Goal: Transaction & Acquisition: Obtain resource

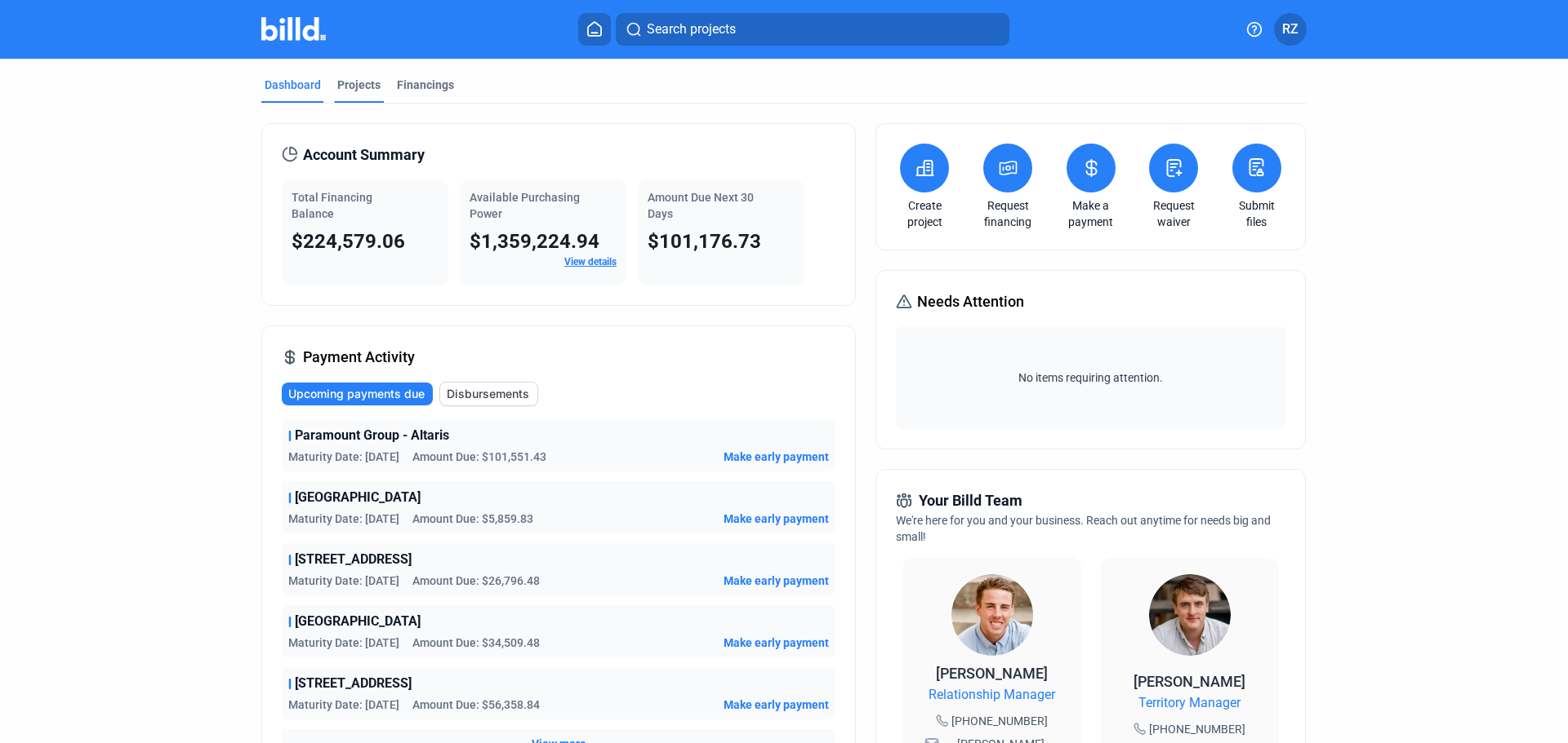
click at [349, 82] on div "Projects" at bounding box center [359, 85] width 44 height 17
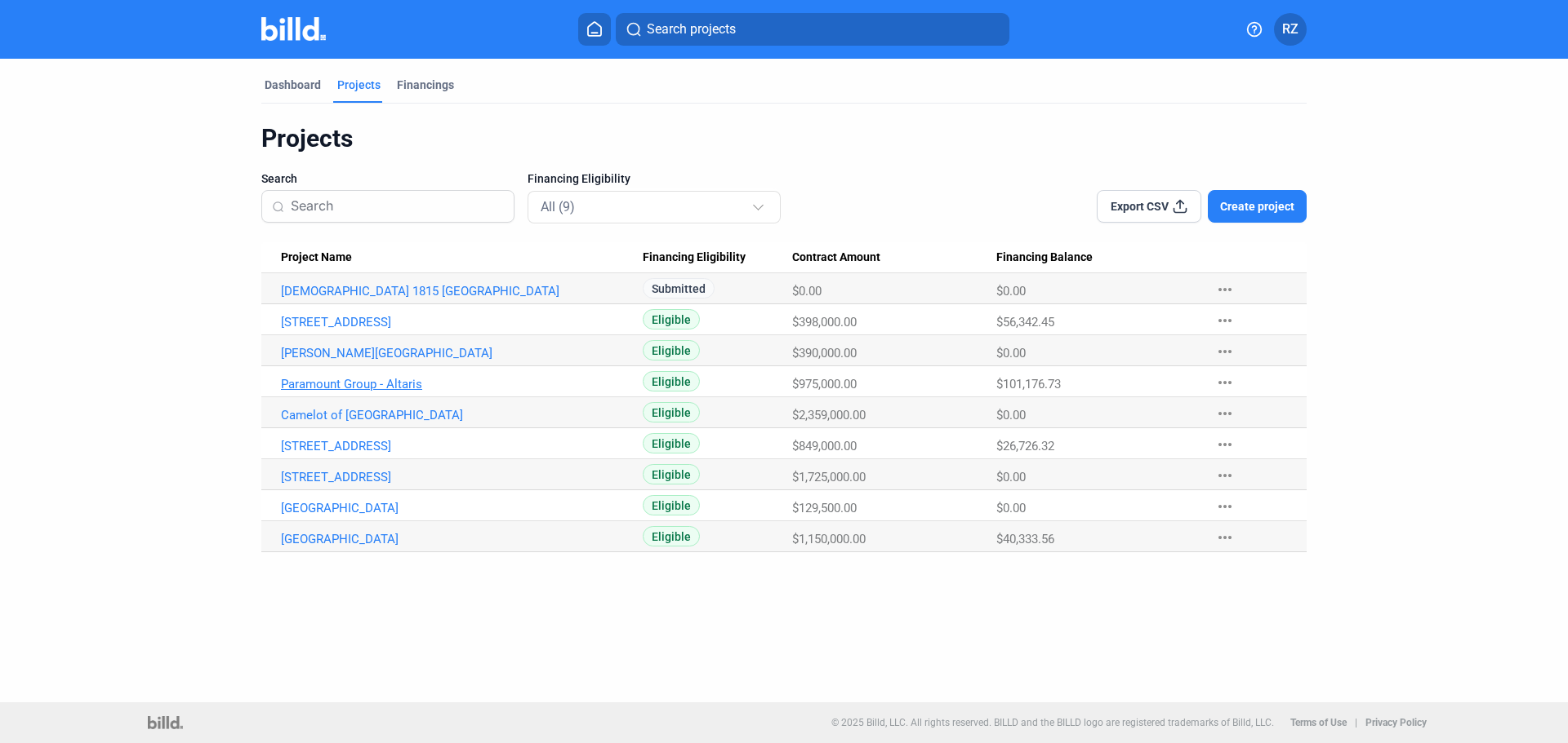
click at [339, 386] on link "Paramount Group - Altaris" at bounding box center [462, 384] width 362 height 15
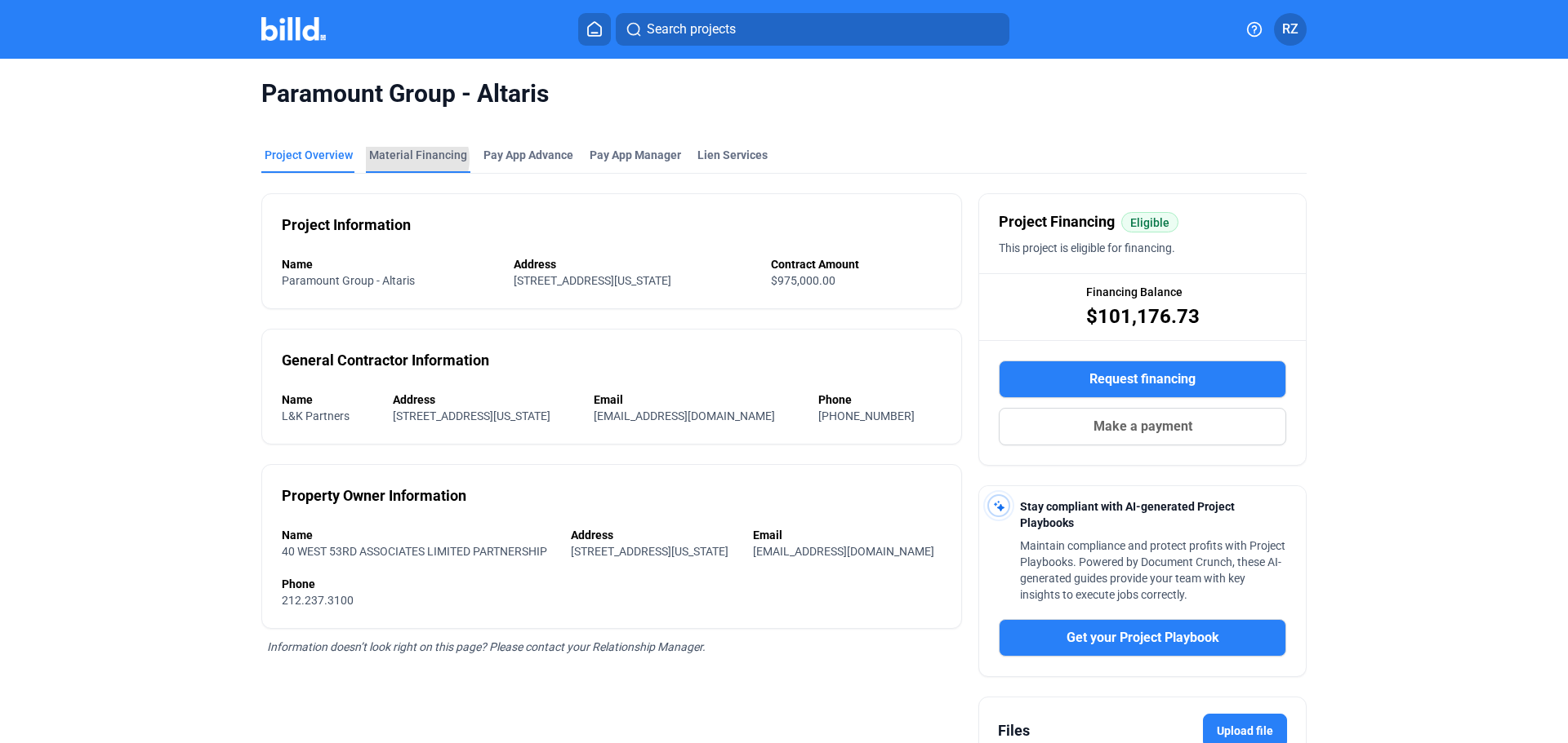
click at [409, 159] on div "Material Financing" at bounding box center [418, 154] width 98 height 17
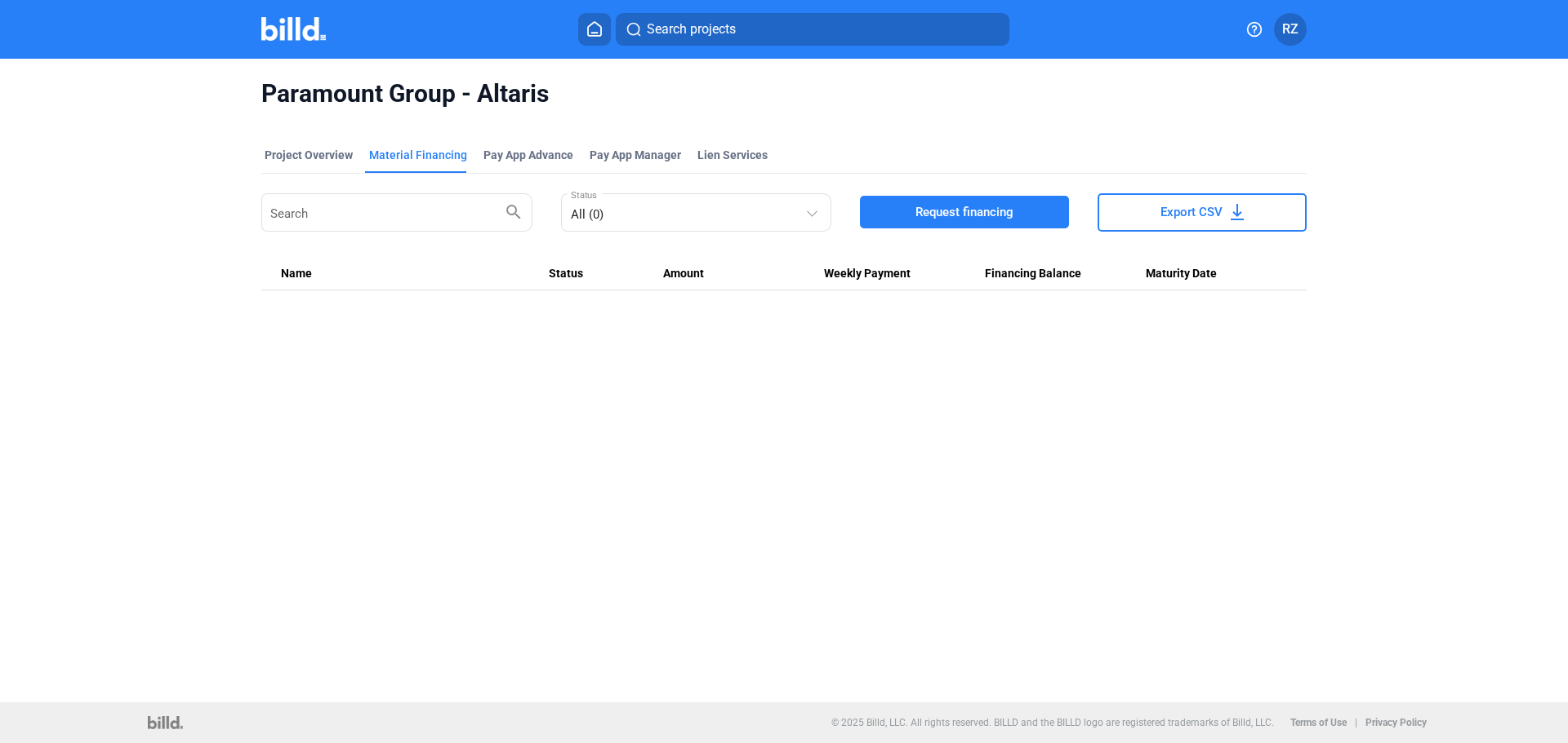
click at [429, 313] on div "Paramount Group - Altaris Project Overview Material Financing Pay App Advance P…" at bounding box center [784, 380] width 1568 height 644
click at [954, 216] on span "Request financing" at bounding box center [964, 212] width 98 height 17
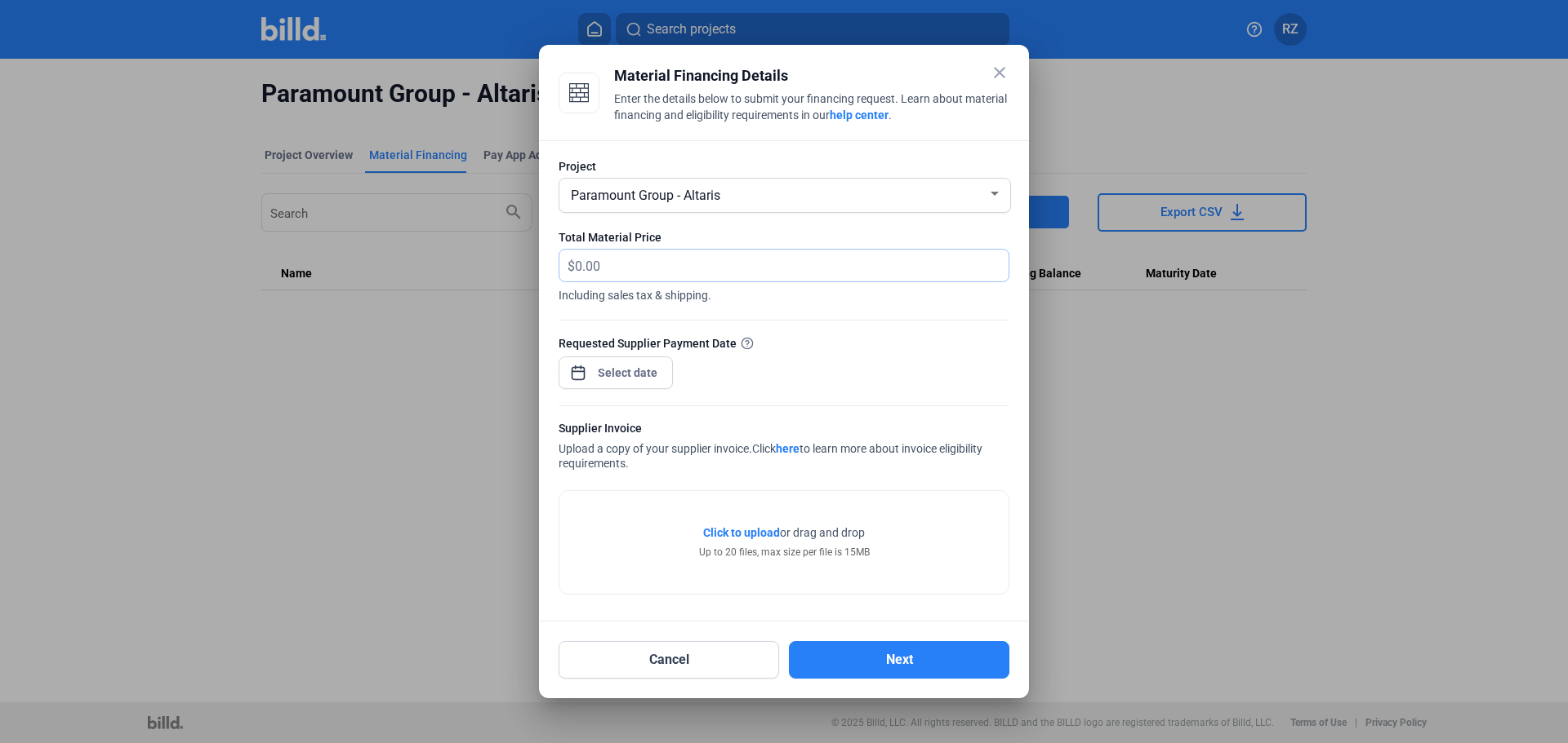
click at [613, 259] on input "text" at bounding box center [782, 265] width 414 height 31
click at [613, 259] on input "text" at bounding box center [791, 265] width 434 height 31
click at [604, 300] on span "Including sales tax & shipping." at bounding box center [784, 293] width 451 height 21
drag, startPoint x: 599, startPoint y: 262, endPoint x: 601, endPoint y: 281, distance: 19.1
click at [599, 262] on input "text" at bounding box center [782, 265] width 414 height 31
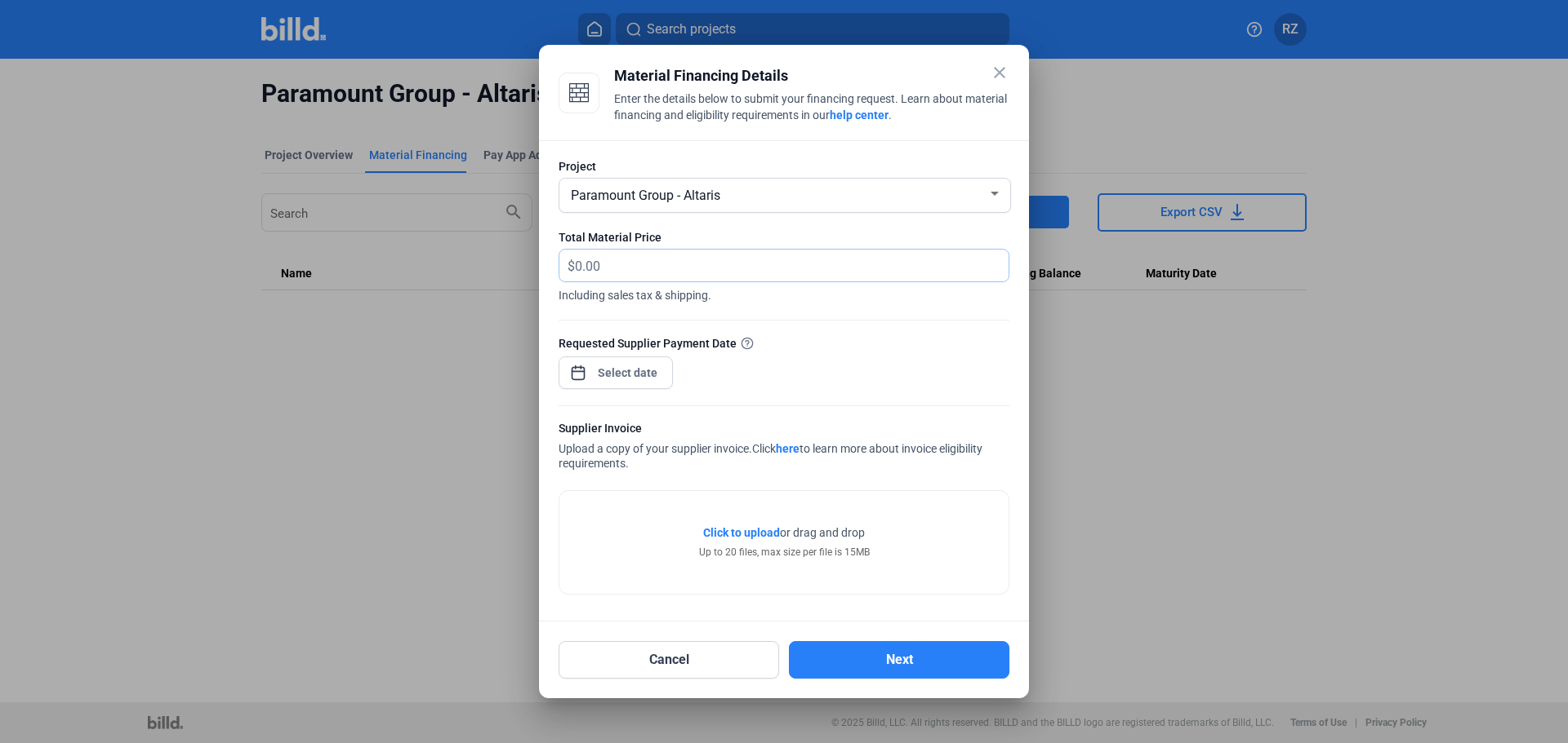
paste input "10,994.20"
type input "10,994.20"
click at [858, 324] on form "Project Paramount Group - Altaris Total Material Price $ 10,994.20 Including sa…" at bounding box center [784, 380] width 451 height 443
click at [616, 366] on div "close Material Financing Details Enter the details below to submit your financi…" at bounding box center [784, 372] width 1568 height 743
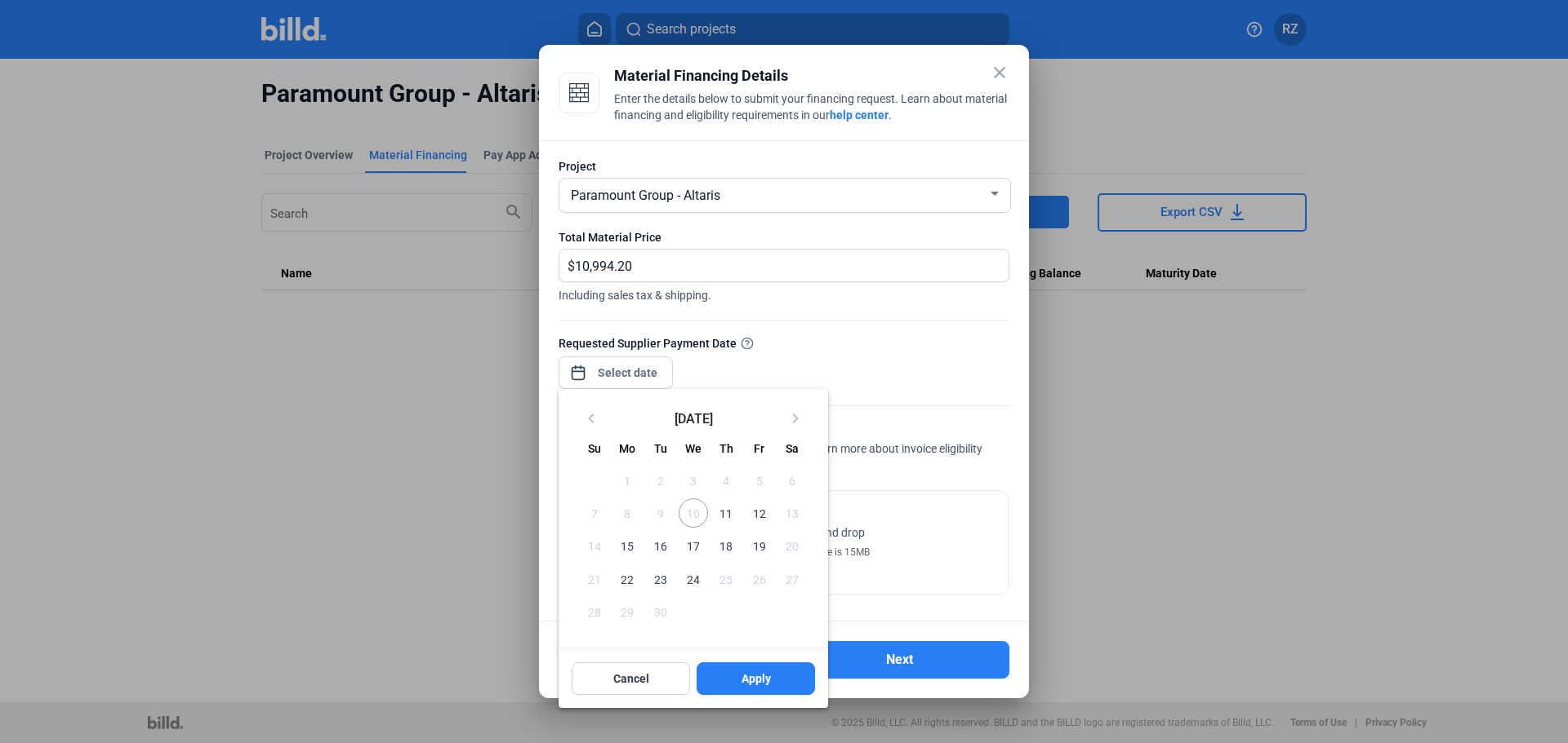
click at [729, 513] on span "11" at bounding box center [726, 514] width 30 height 30
click at [755, 683] on span "Apply" at bounding box center [757, 678] width 30 height 17
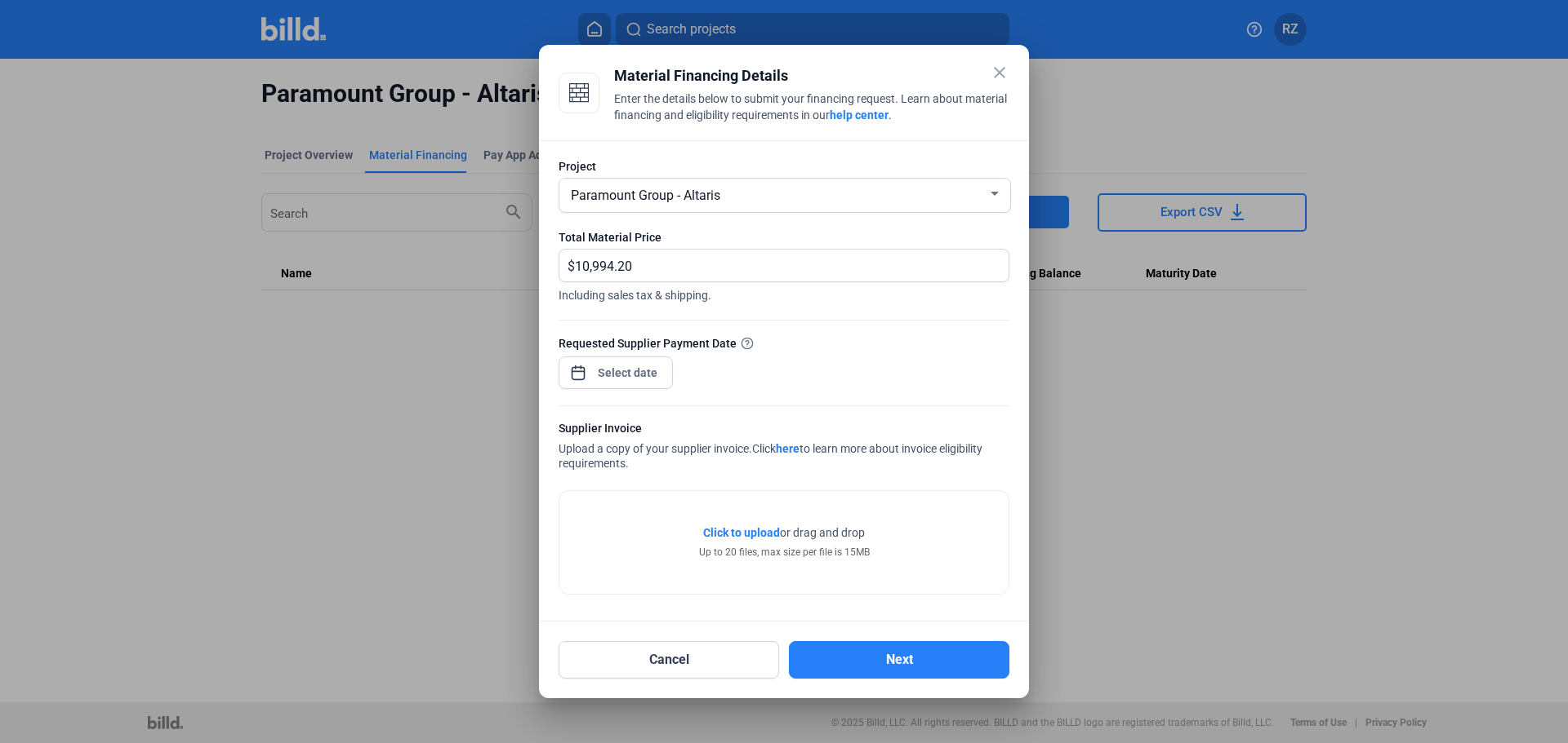
click at [734, 534] on span "Click to upload" at bounding box center [742, 533] width 77 height 13
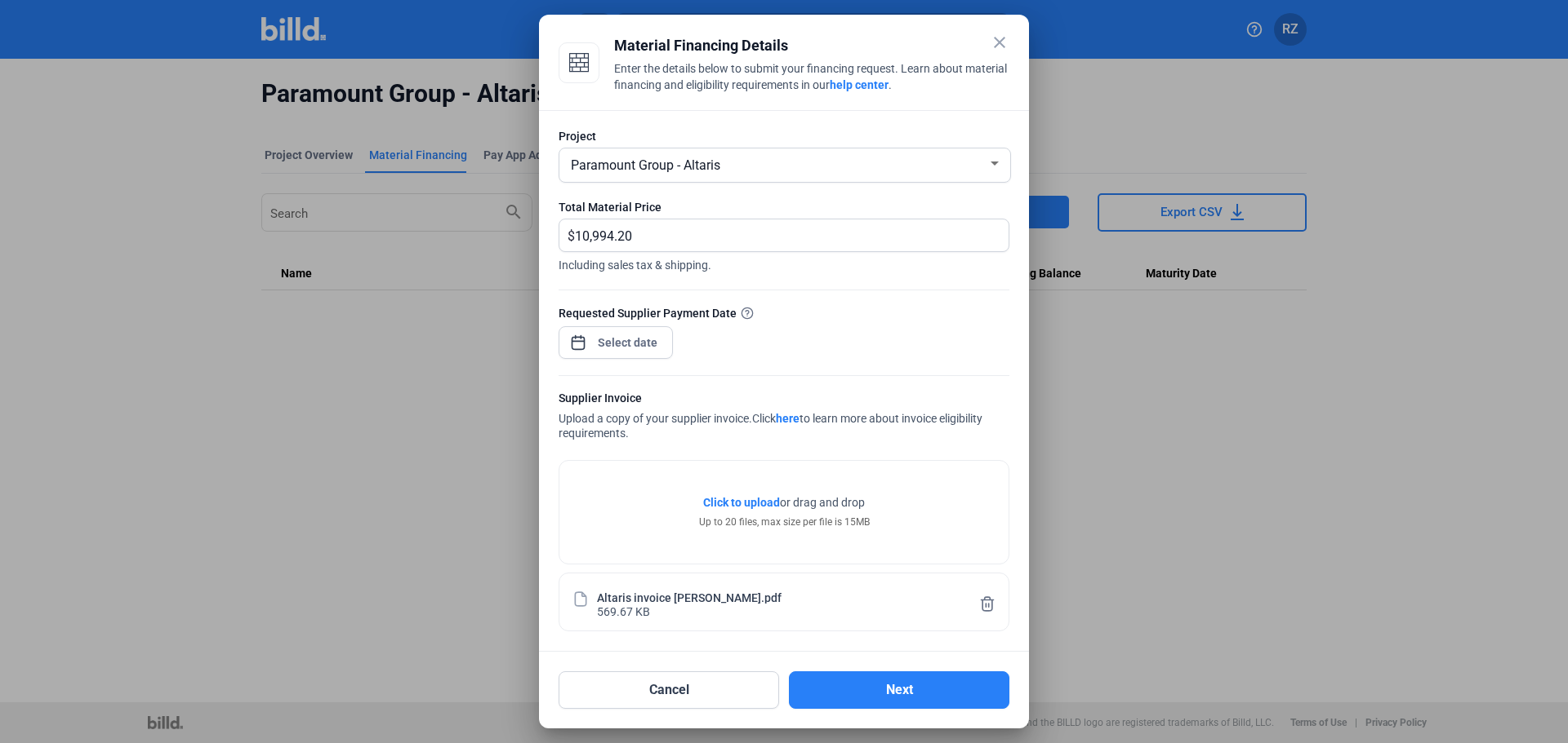
click at [759, 499] on span "Click to upload" at bounding box center [742, 502] width 77 height 13
click at [887, 695] on button "Next" at bounding box center [899, 690] width 221 height 37
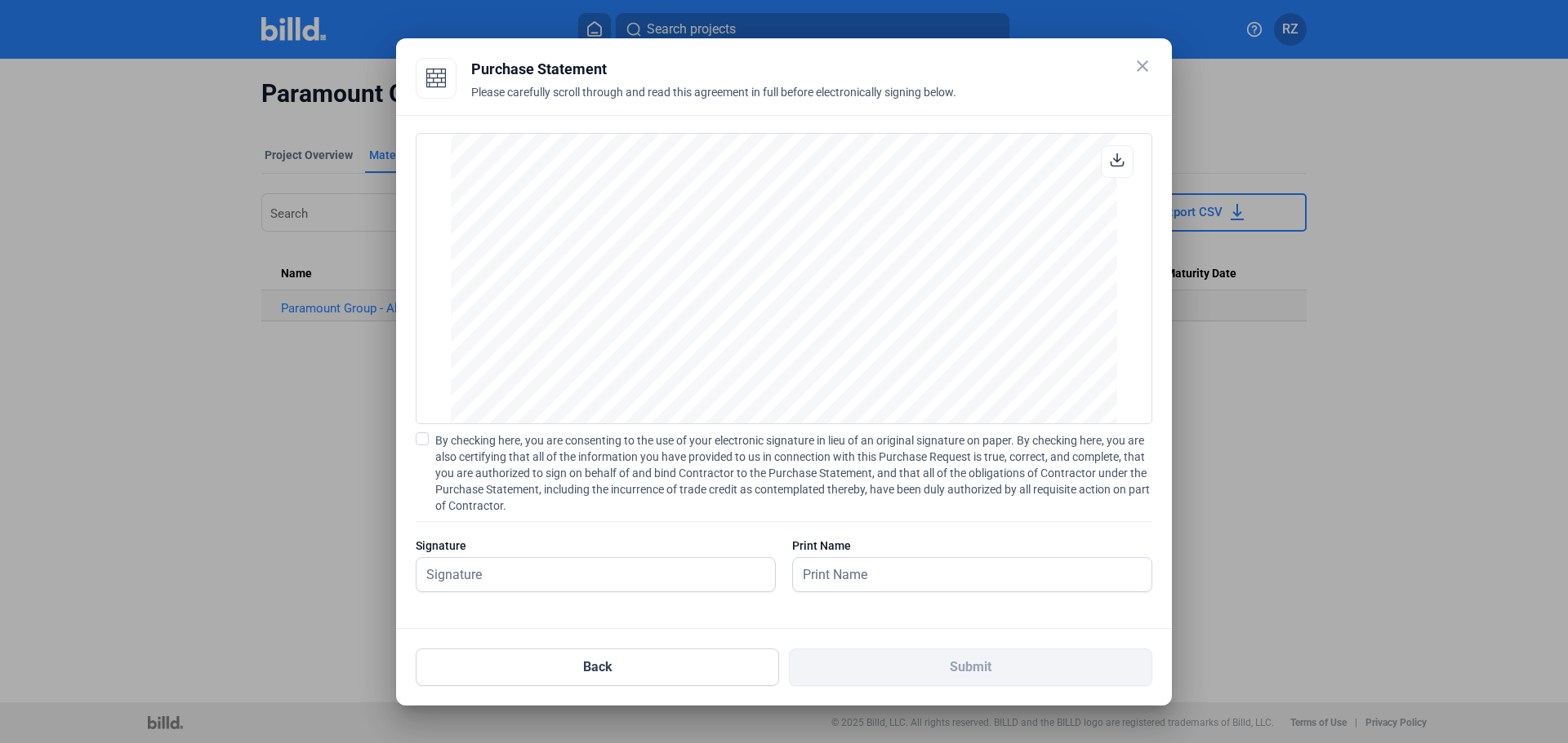
scroll to position [1946, 0]
click at [480, 573] on input "text" at bounding box center [595, 575] width 359 height 33
type input "[PERSON_NAME]"
click at [838, 569] on input "text" at bounding box center [963, 575] width 340 height 33
type input "[PERSON_NAME]"
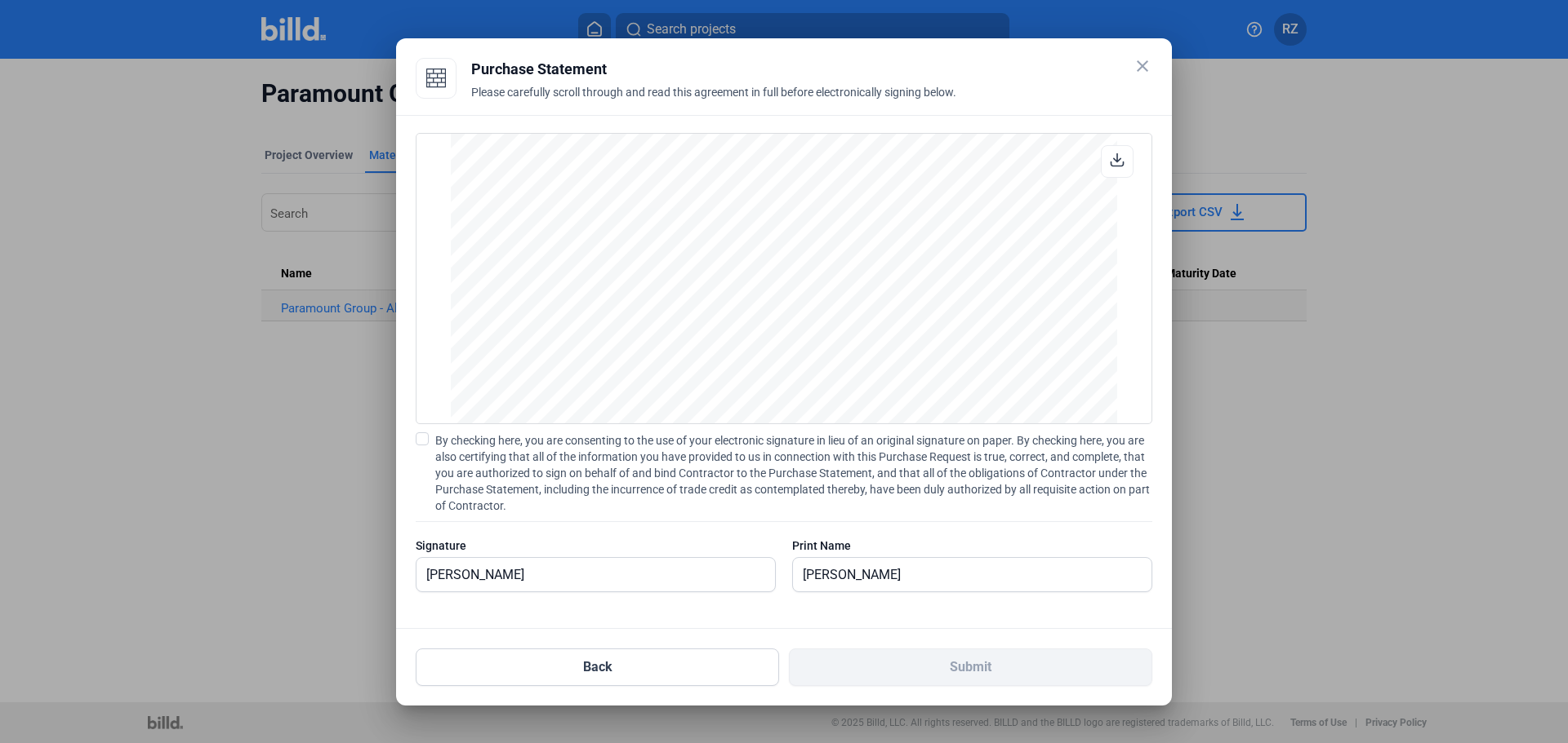
click at [703, 609] on div "OFFER SUMMARY - Closed End Financing Funding Provided $10,994.20 This is how mu…" at bounding box center [784, 372] width 776 height 515
click at [420, 436] on span at bounding box center [421, 439] width 13 height 13
click at [0, 0] on input "By checking here, you are consenting to the use of your electronic signature in…" at bounding box center [0, 0] width 0 height 0
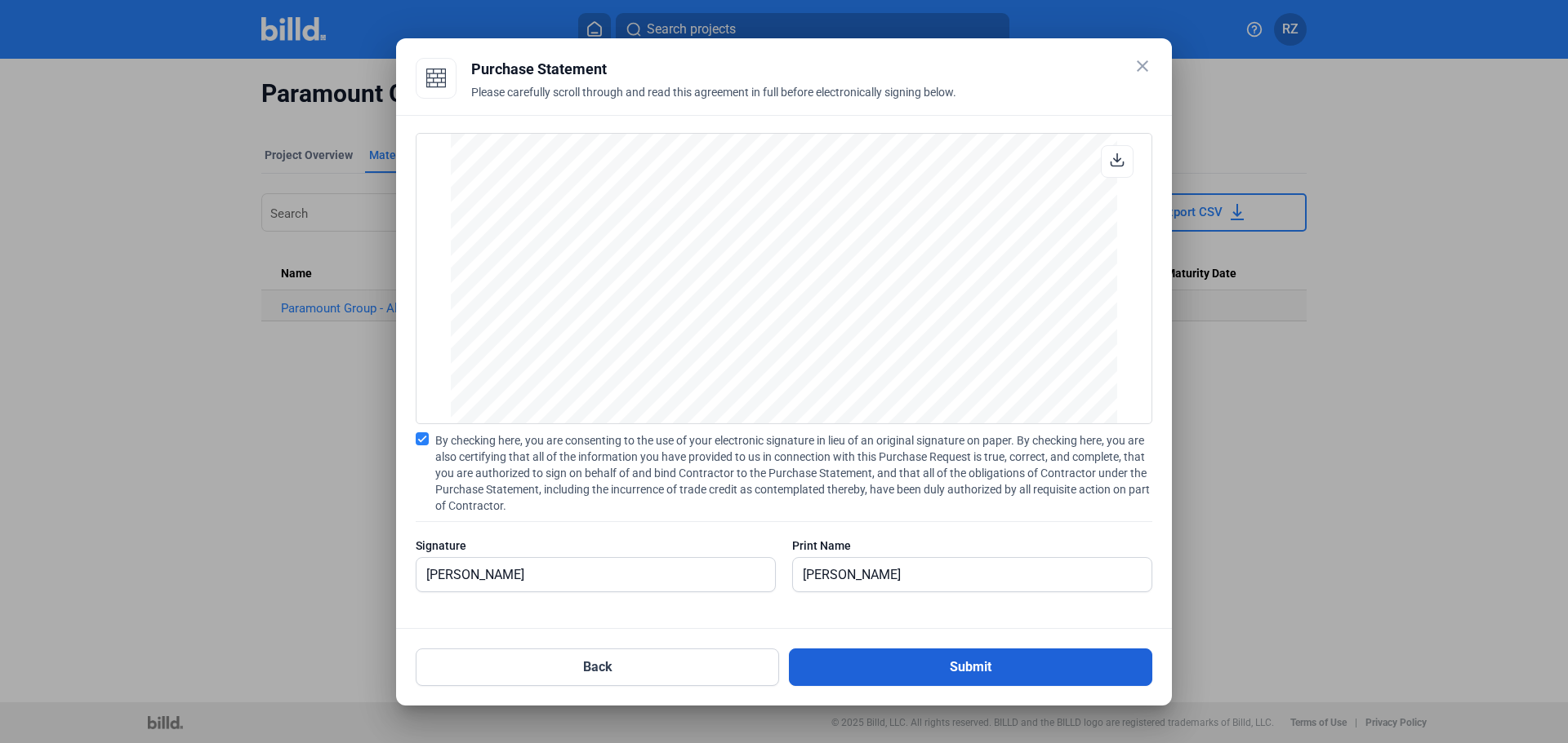
click at [951, 662] on button "Submit" at bounding box center [970, 667] width 363 height 37
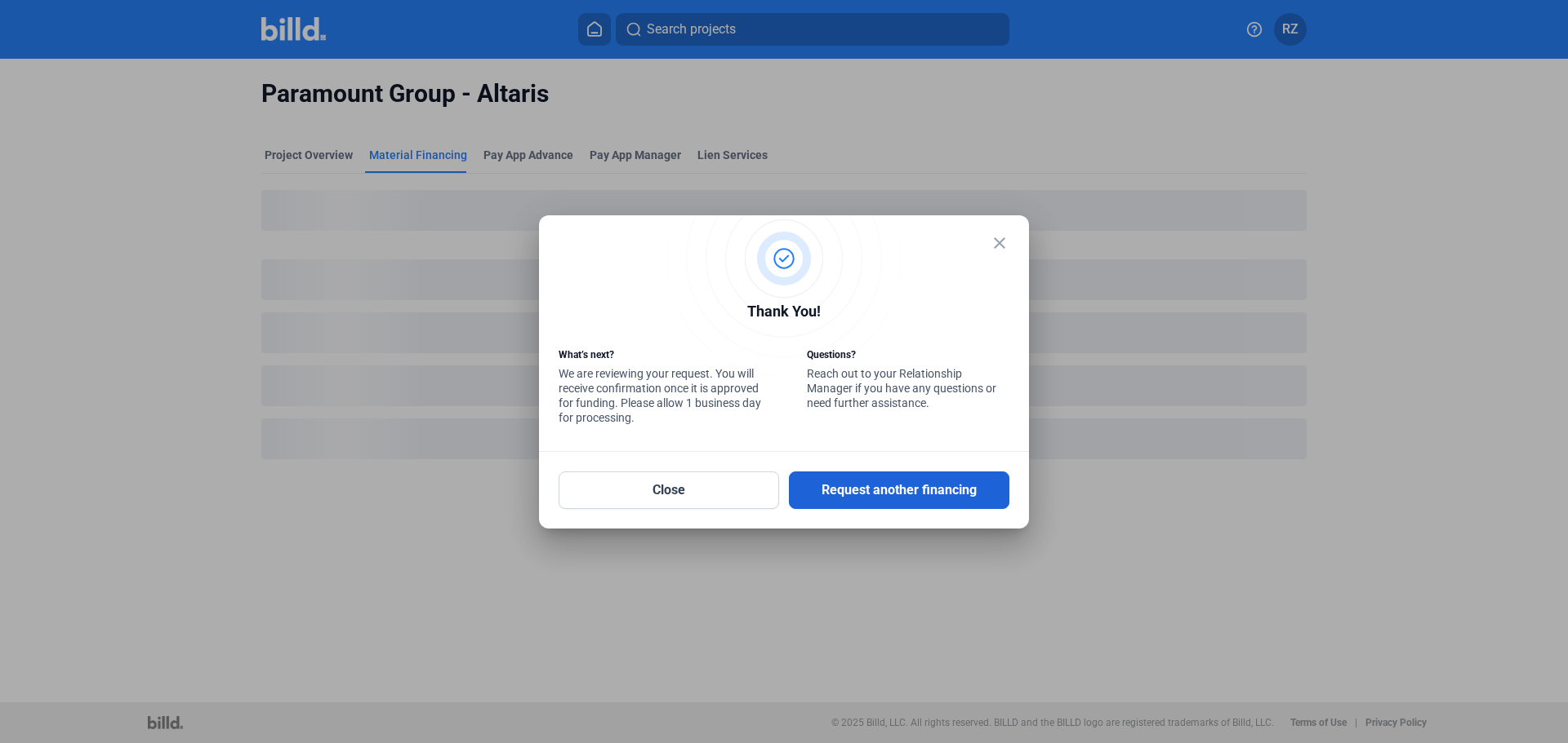
click at [856, 489] on button "Request another financing" at bounding box center [899, 490] width 221 height 37
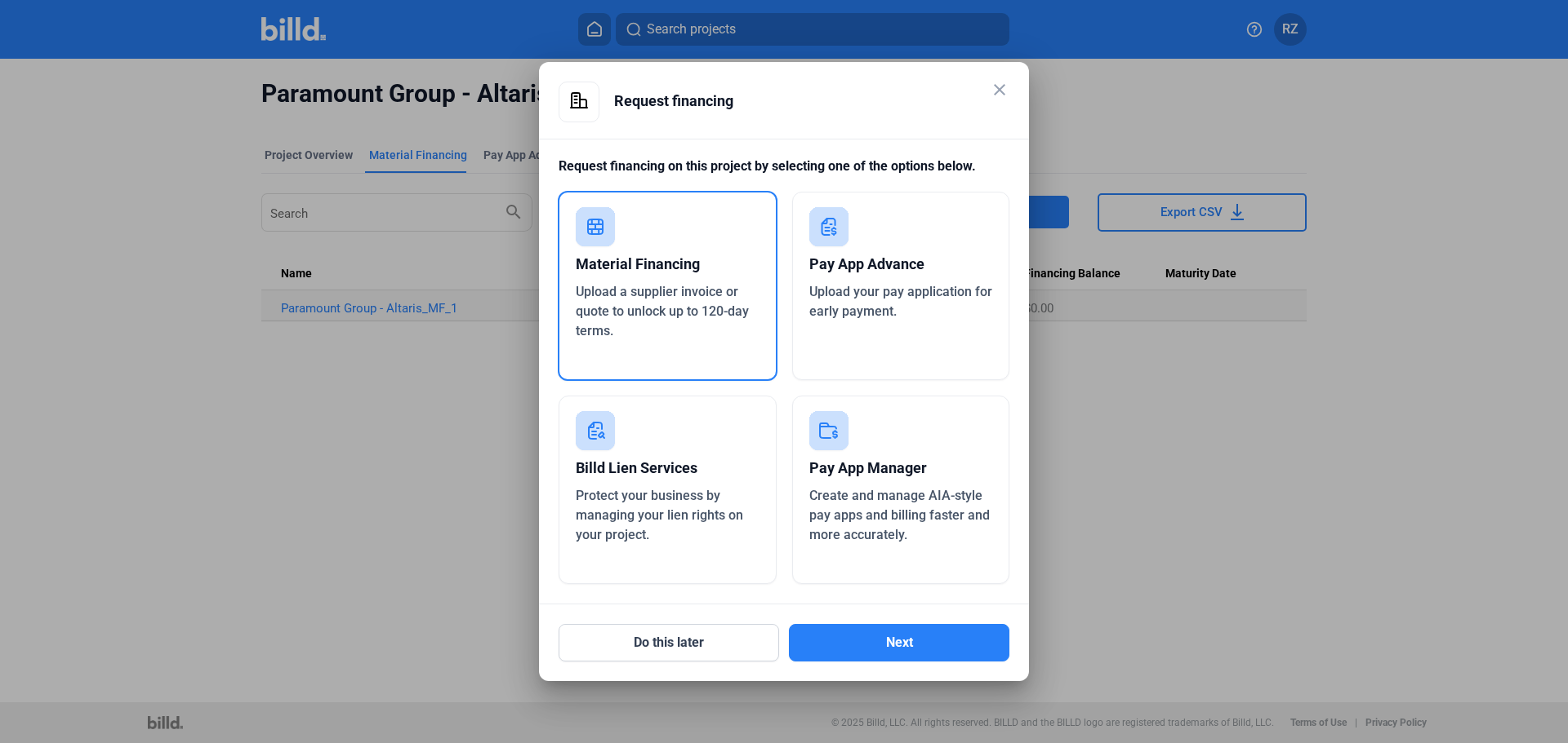
click at [666, 285] on span "Upload a supplier invoice or quote to unlock up to 120-day terms." at bounding box center [662, 311] width 173 height 55
click at [894, 643] on button "Next" at bounding box center [899, 643] width 221 height 37
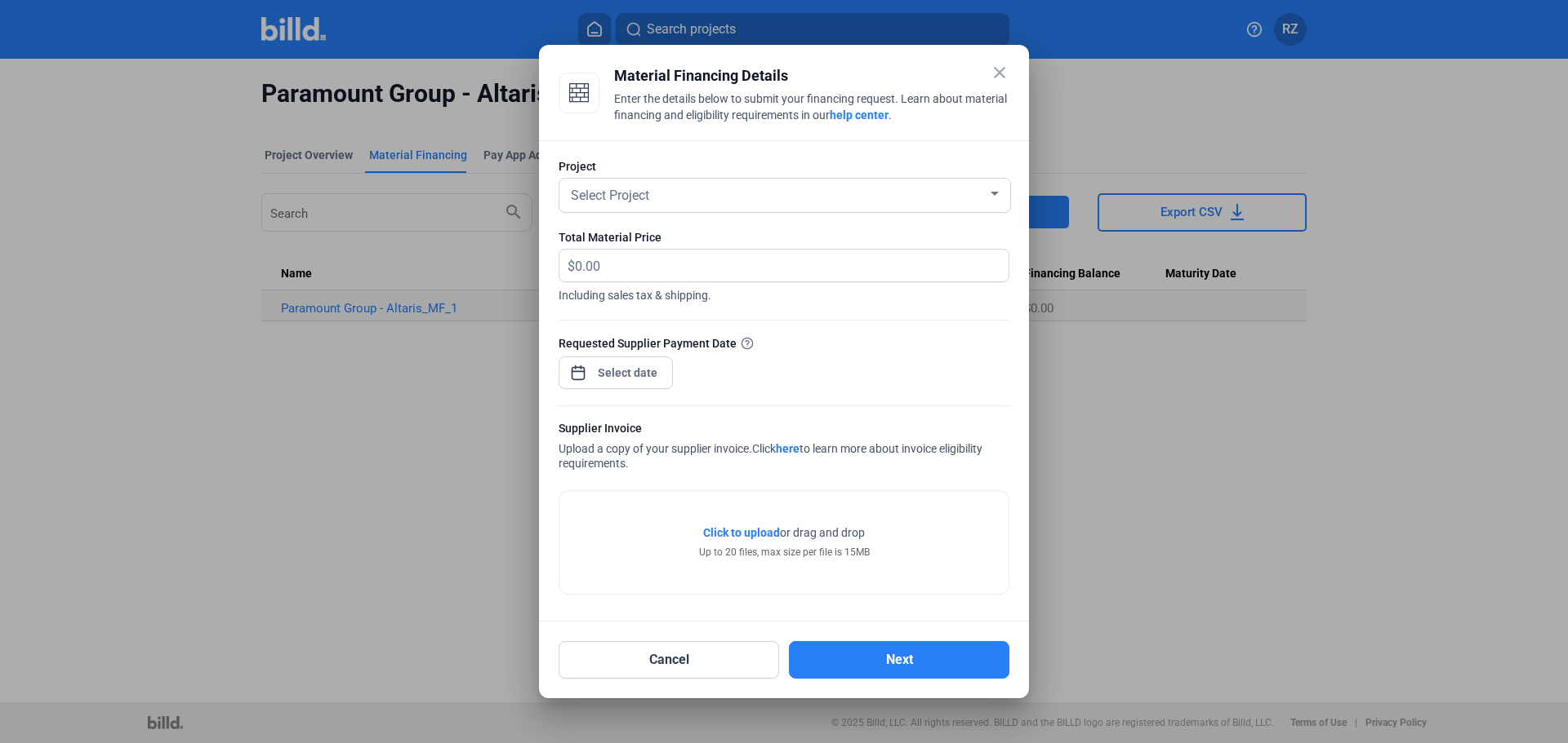
click at [592, 184] on div "Select Project" at bounding box center [777, 194] width 420 height 23
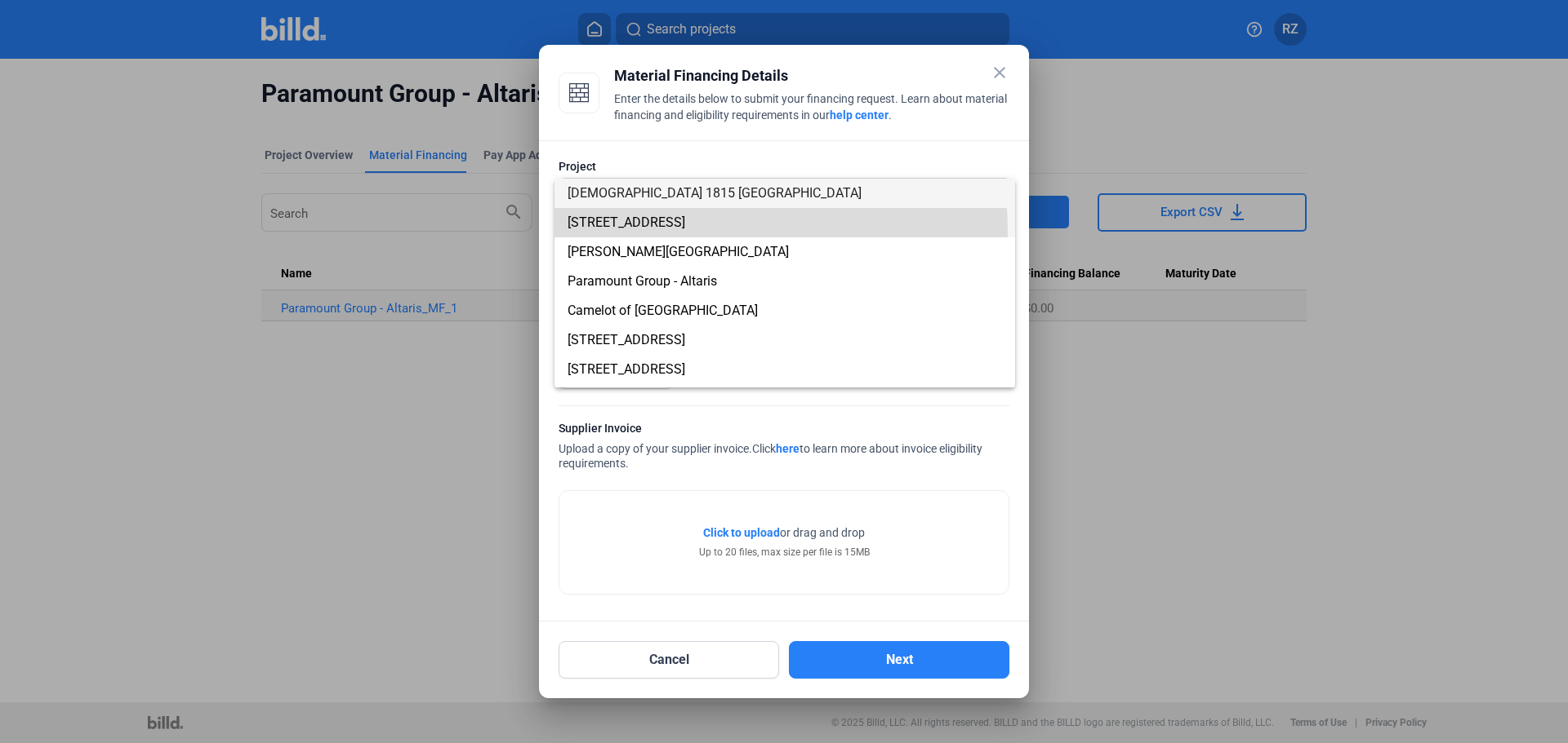
click at [681, 231] on span "[STREET_ADDRESS]" at bounding box center [784, 223] width 435 height 30
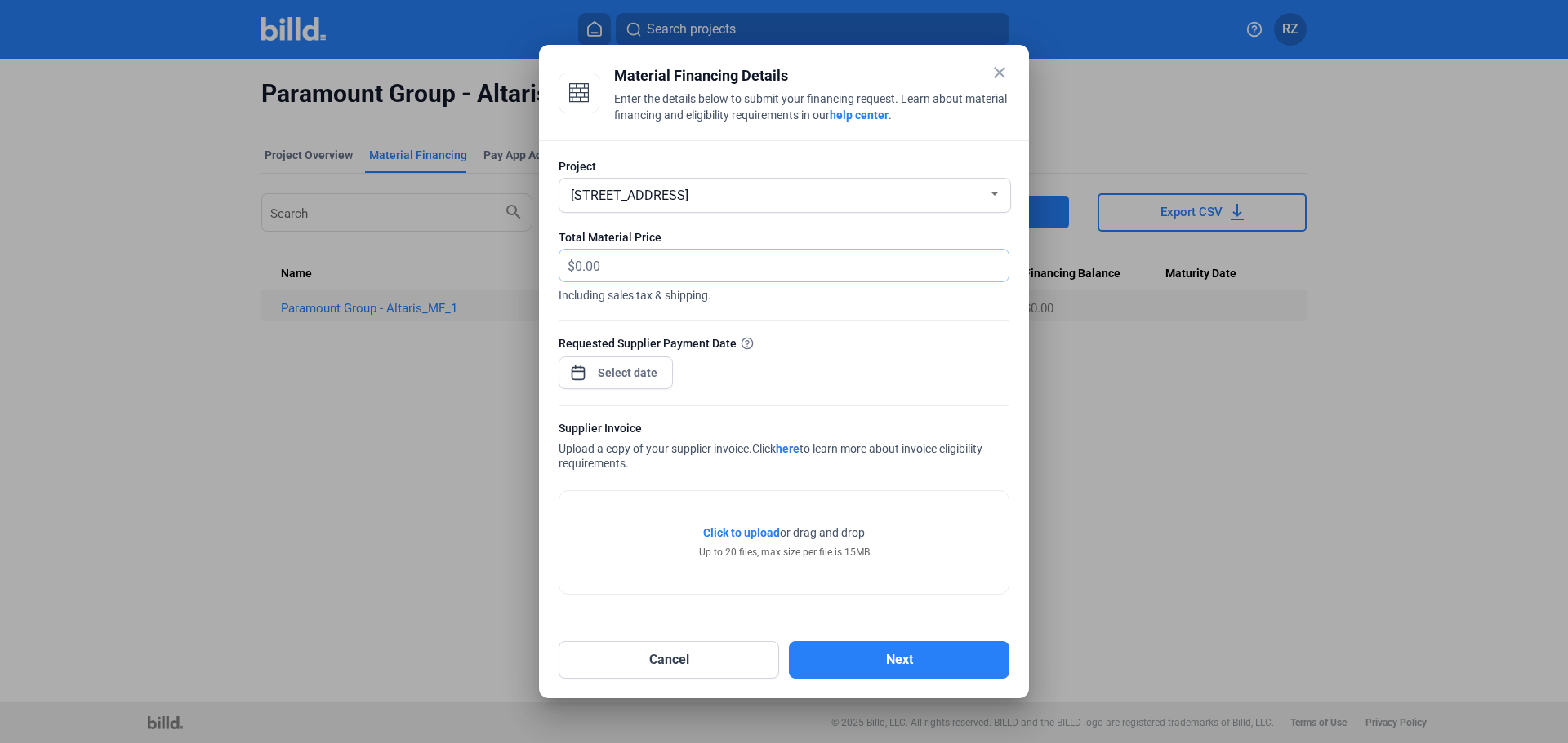
click at [633, 272] on input "text" at bounding box center [782, 265] width 414 height 31
type input "17,616.97"
click at [621, 368] on div "close Material Financing Details Enter the details below to submit your financi…" at bounding box center [784, 372] width 1568 height 743
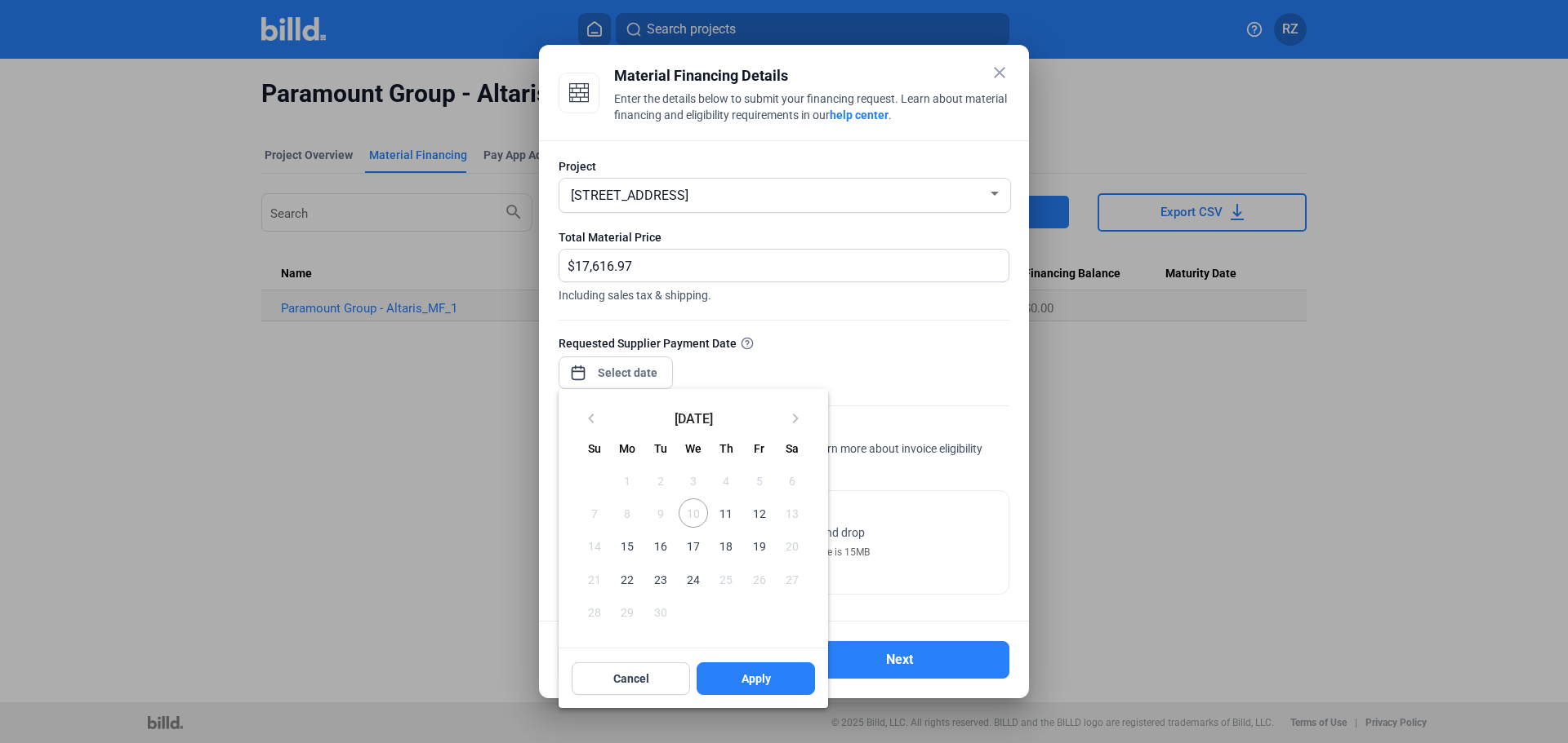
click at [730, 514] on span "11" at bounding box center [726, 514] width 30 height 30
click at [763, 679] on span "Apply" at bounding box center [757, 678] width 30 height 17
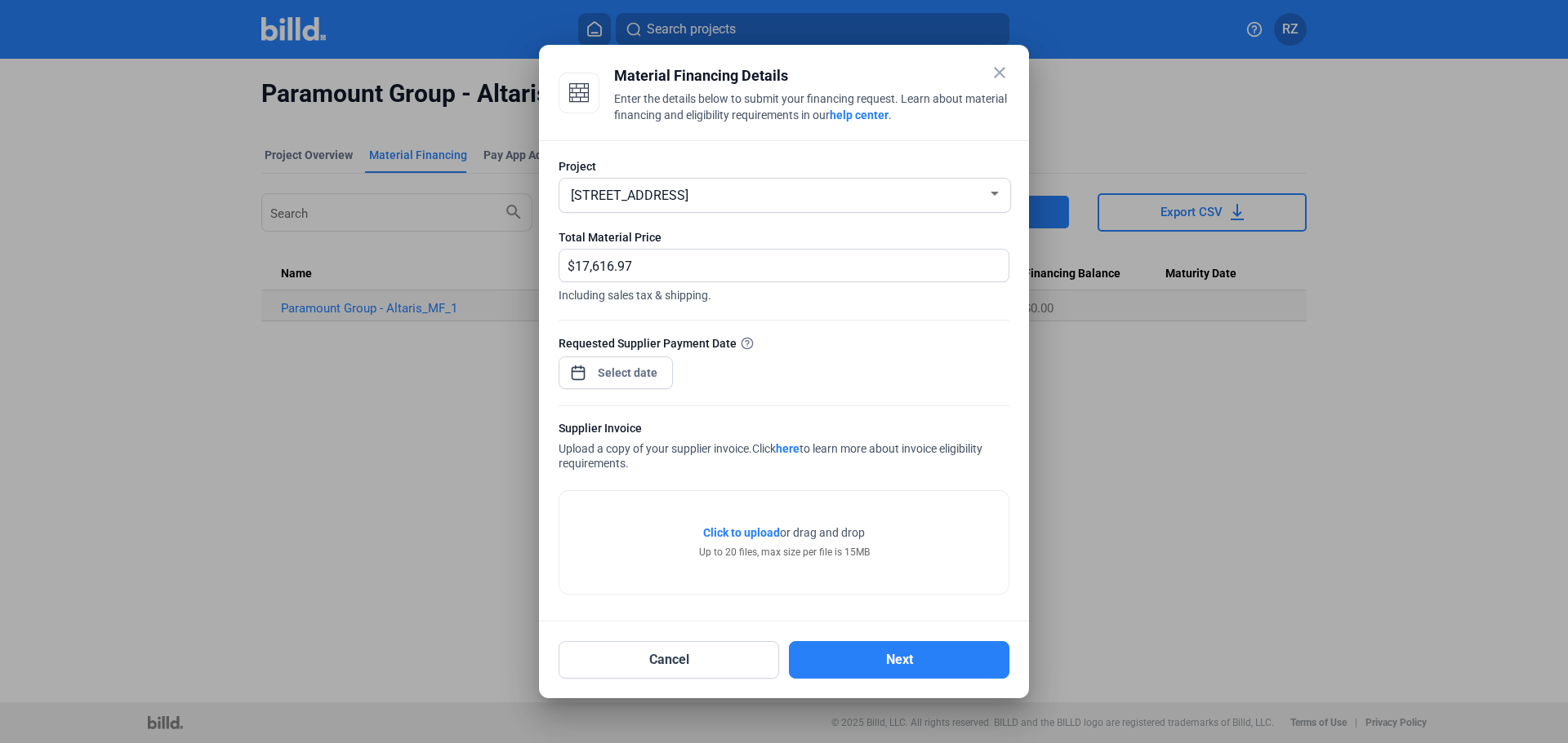
click at [750, 530] on span "Click to upload" at bounding box center [742, 533] width 77 height 13
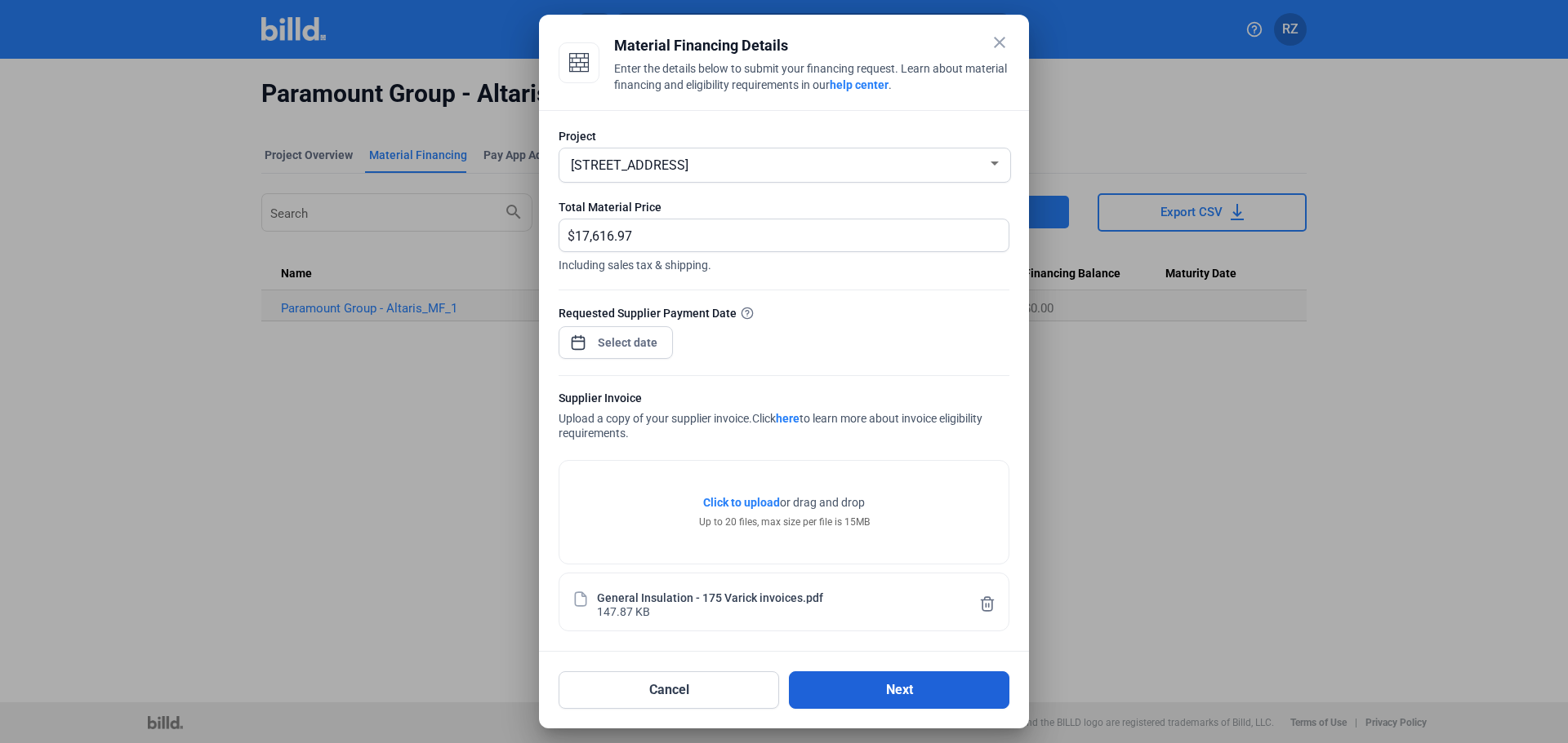
click at [847, 685] on button "Next" at bounding box center [899, 690] width 221 height 37
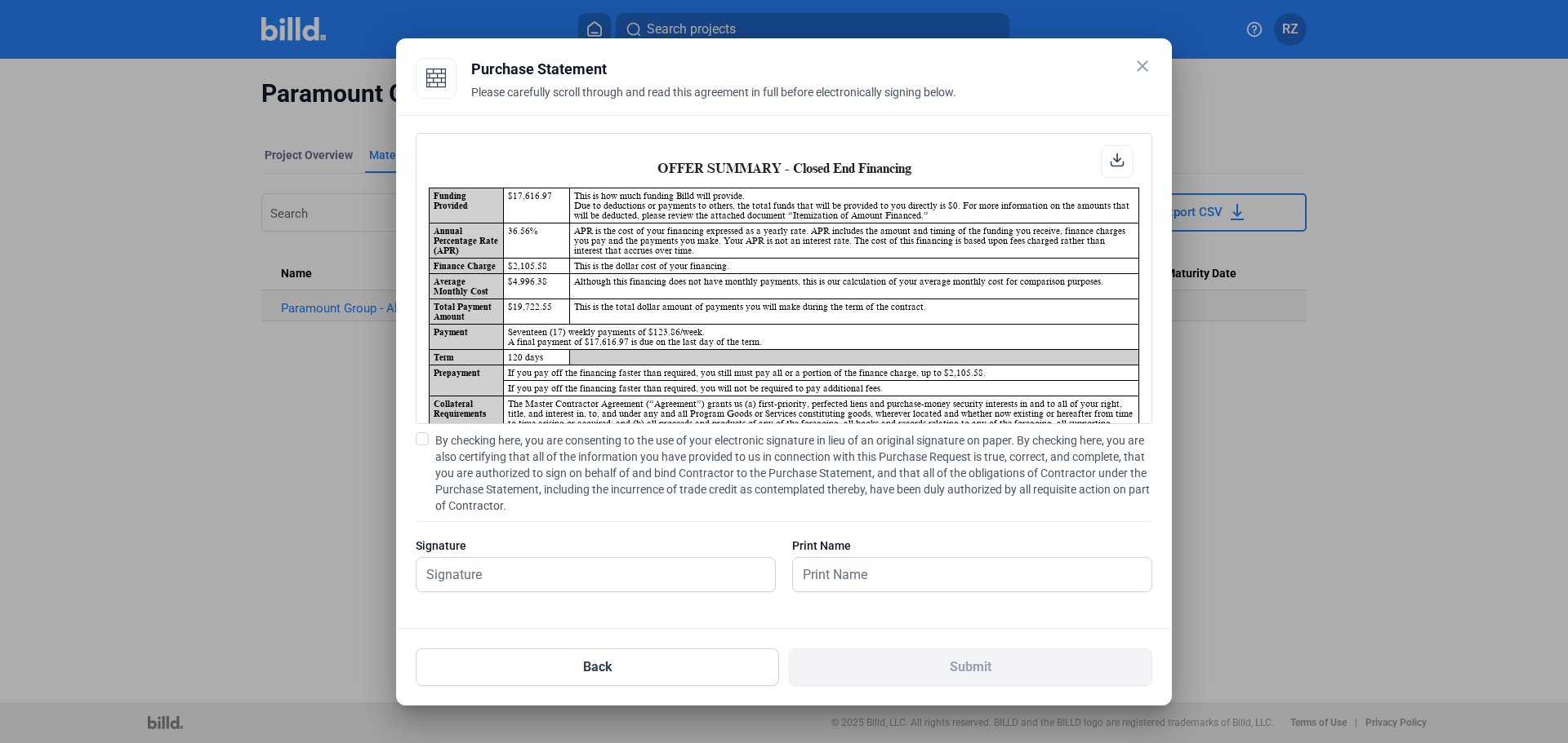
scroll to position [1, 0]
click at [643, 567] on input "text" at bounding box center [586, 575] width 340 height 33
click at [643, 567] on input "text" at bounding box center [595, 575] width 359 height 33
type input "[PERSON_NAME]"
click at [901, 569] on input "text" at bounding box center [963, 575] width 340 height 33
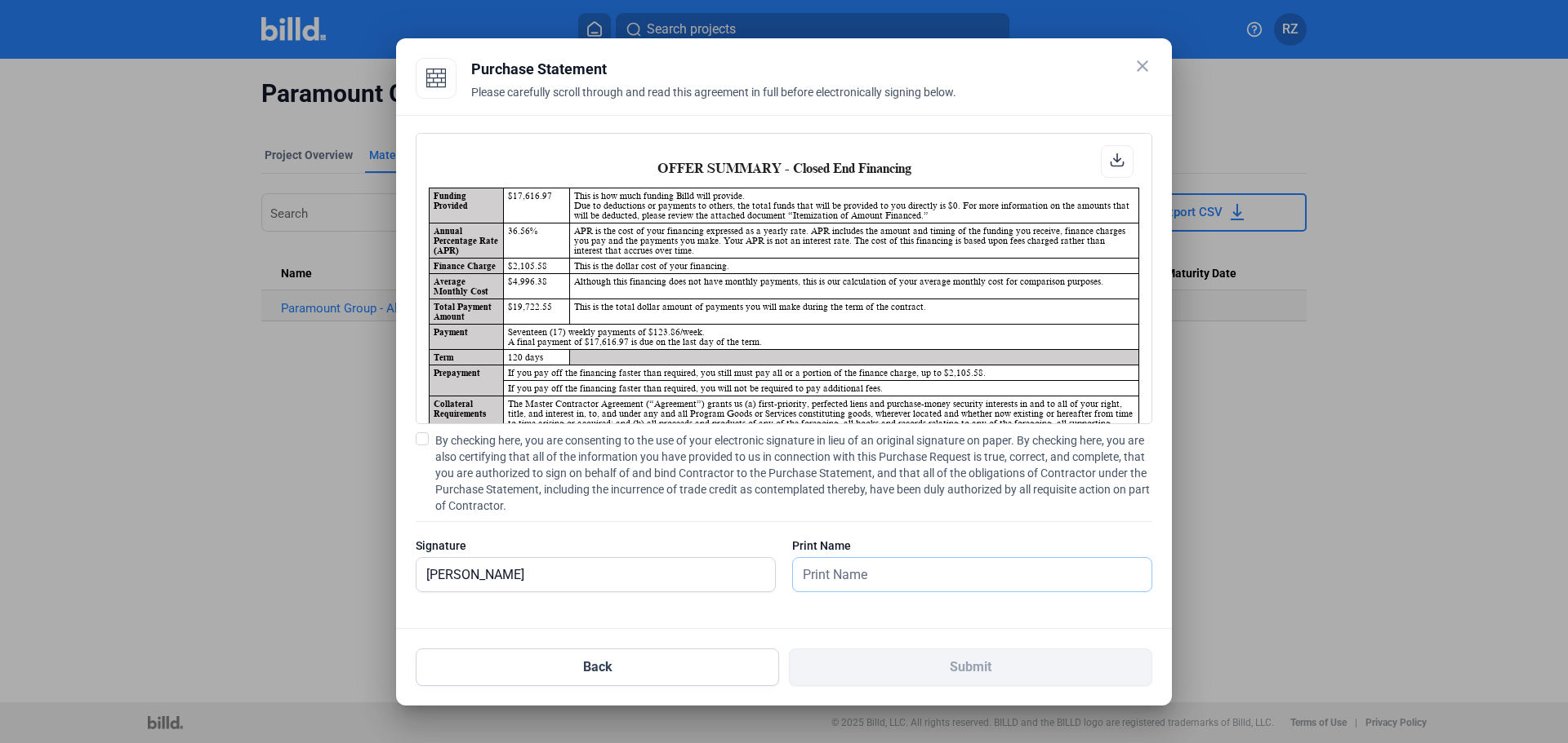
click at [901, 569] on input "text" at bounding box center [972, 575] width 359 height 33
type input "[PERSON_NAME]"
click at [868, 618] on div "OFFER SUMMARY - Closed End Financing Funding Provided $17,616.97 This is how mu…" at bounding box center [784, 372] width 776 height 515
click at [432, 437] on label "By checking here, you are consenting to the use of your electronic signature in…" at bounding box center [784, 474] width 736 height 82
click at [0, 0] on input "By checking here, you are consenting to the use of your electronic signature in…" at bounding box center [0, 0] width 0 height 0
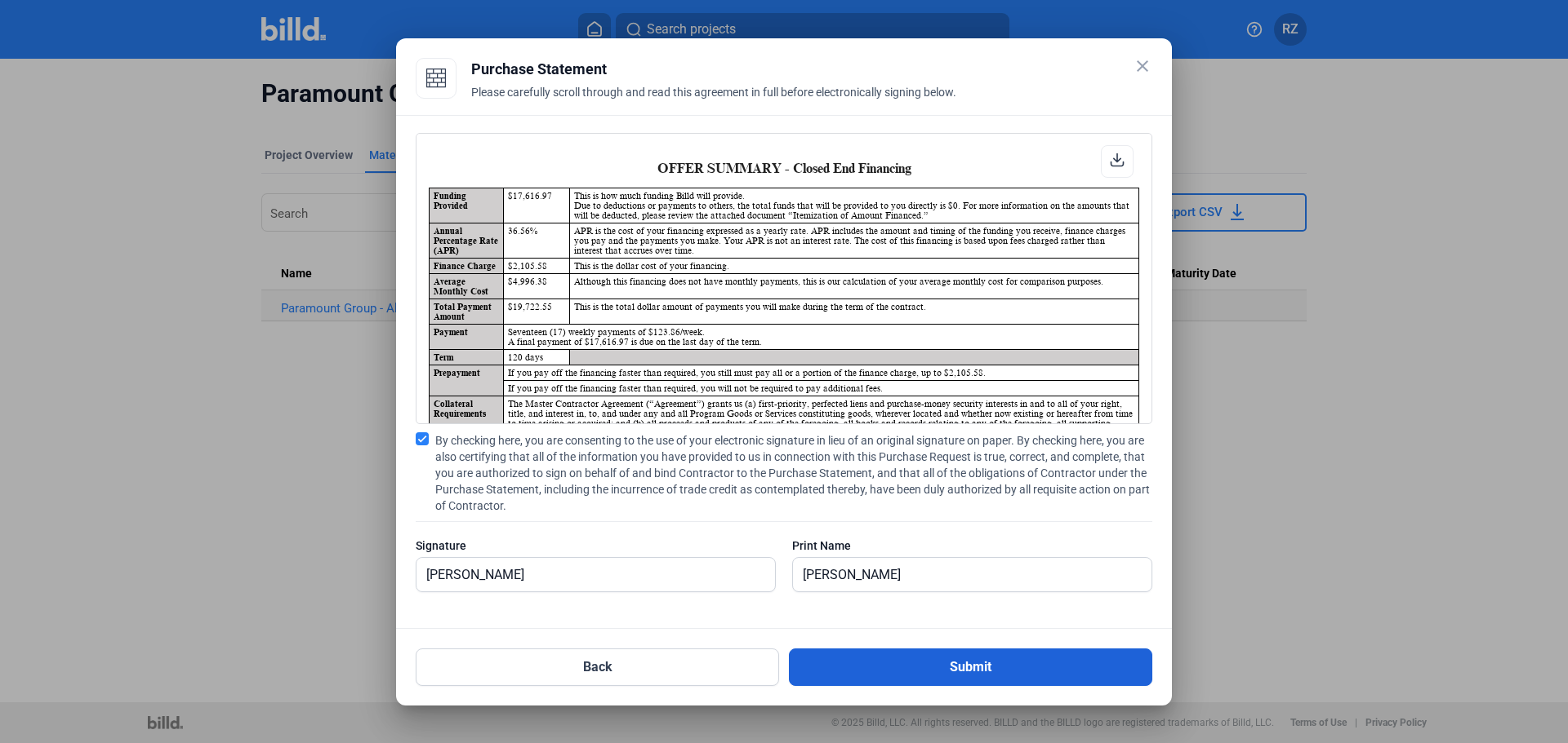
click at [942, 672] on button "Submit" at bounding box center [970, 667] width 363 height 37
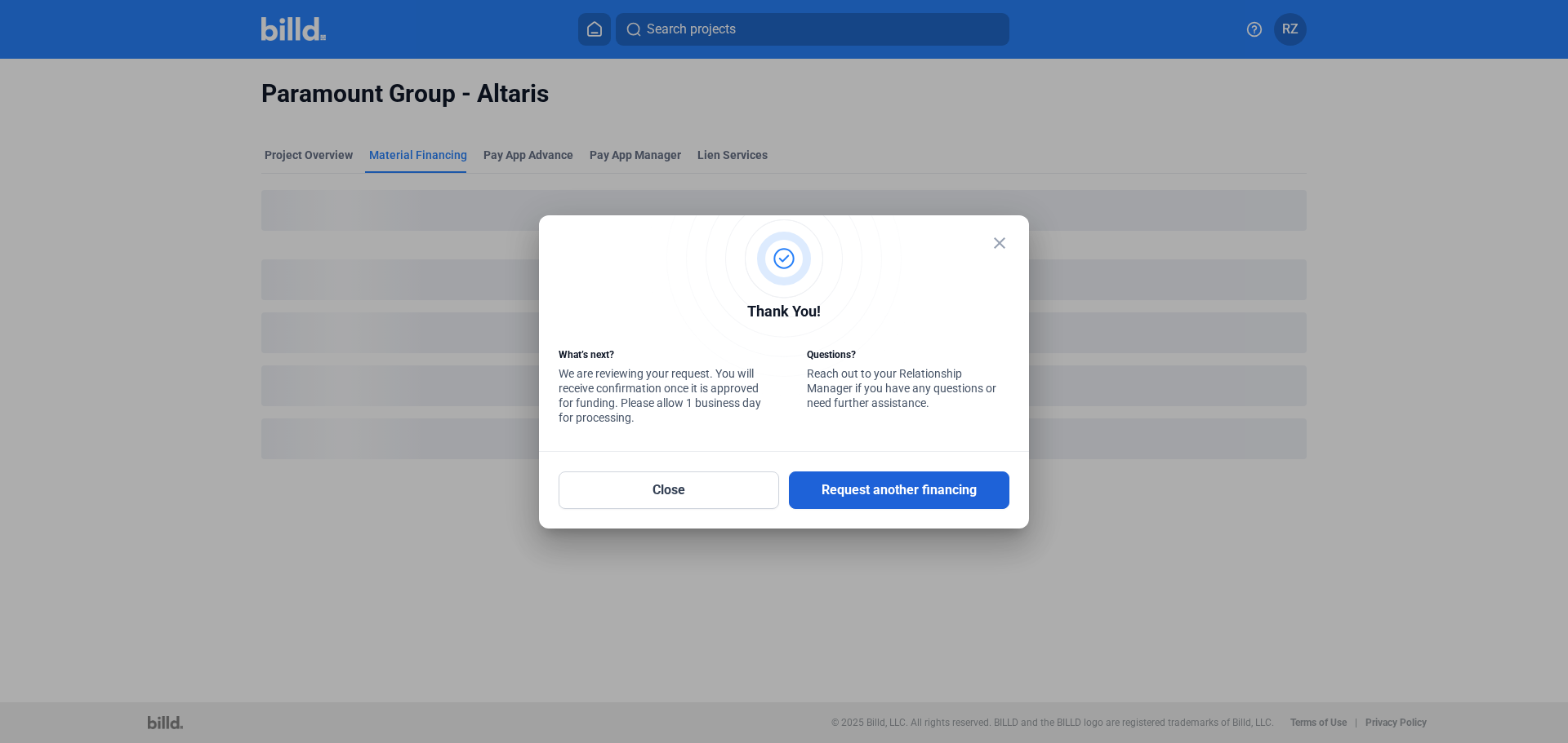
click at [878, 491] on button "Request another financing" at bounding box center [899, 490] width 221 height 37
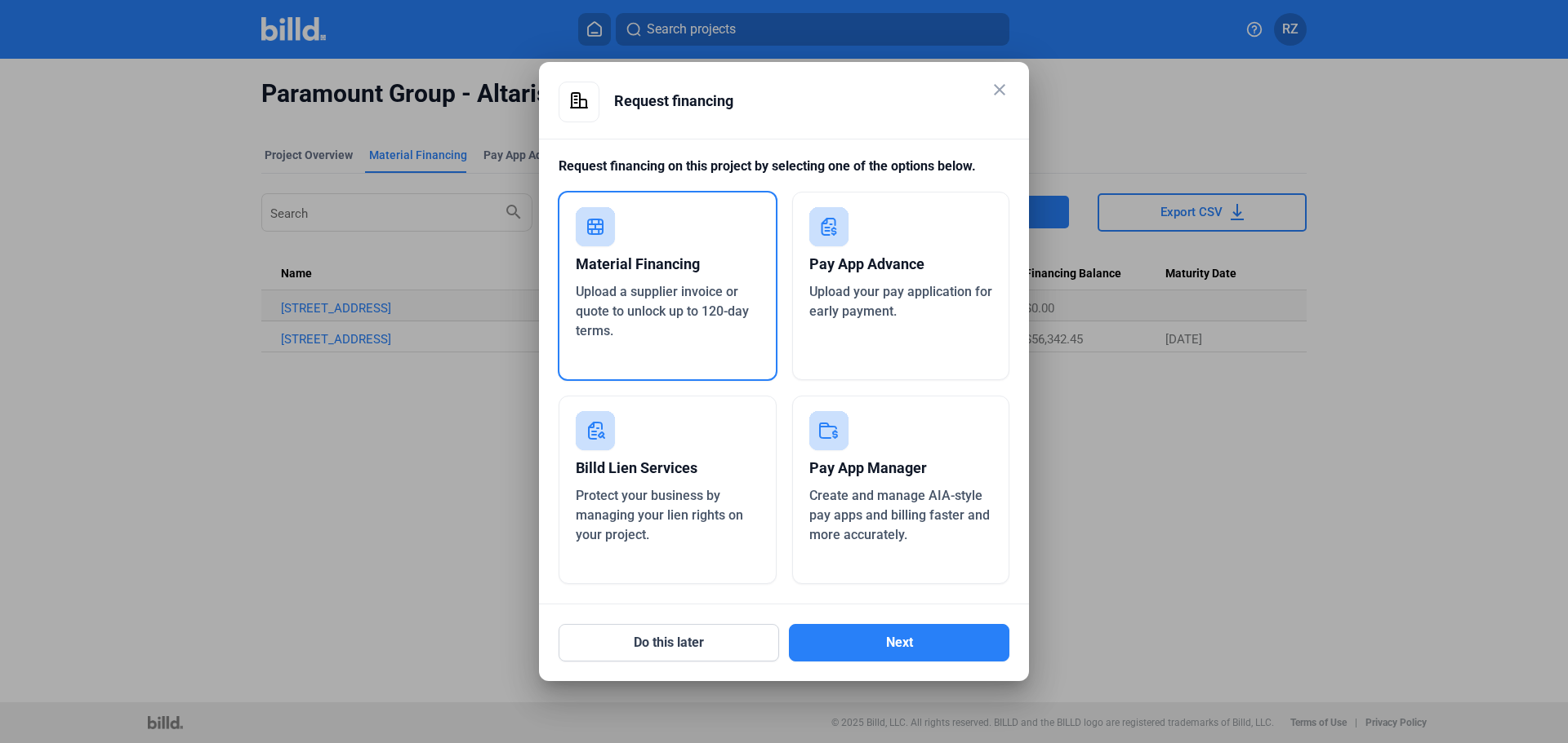
click at [996, 87] on mat-icon "close" at bounding box center [999, 90] width 19 height 19
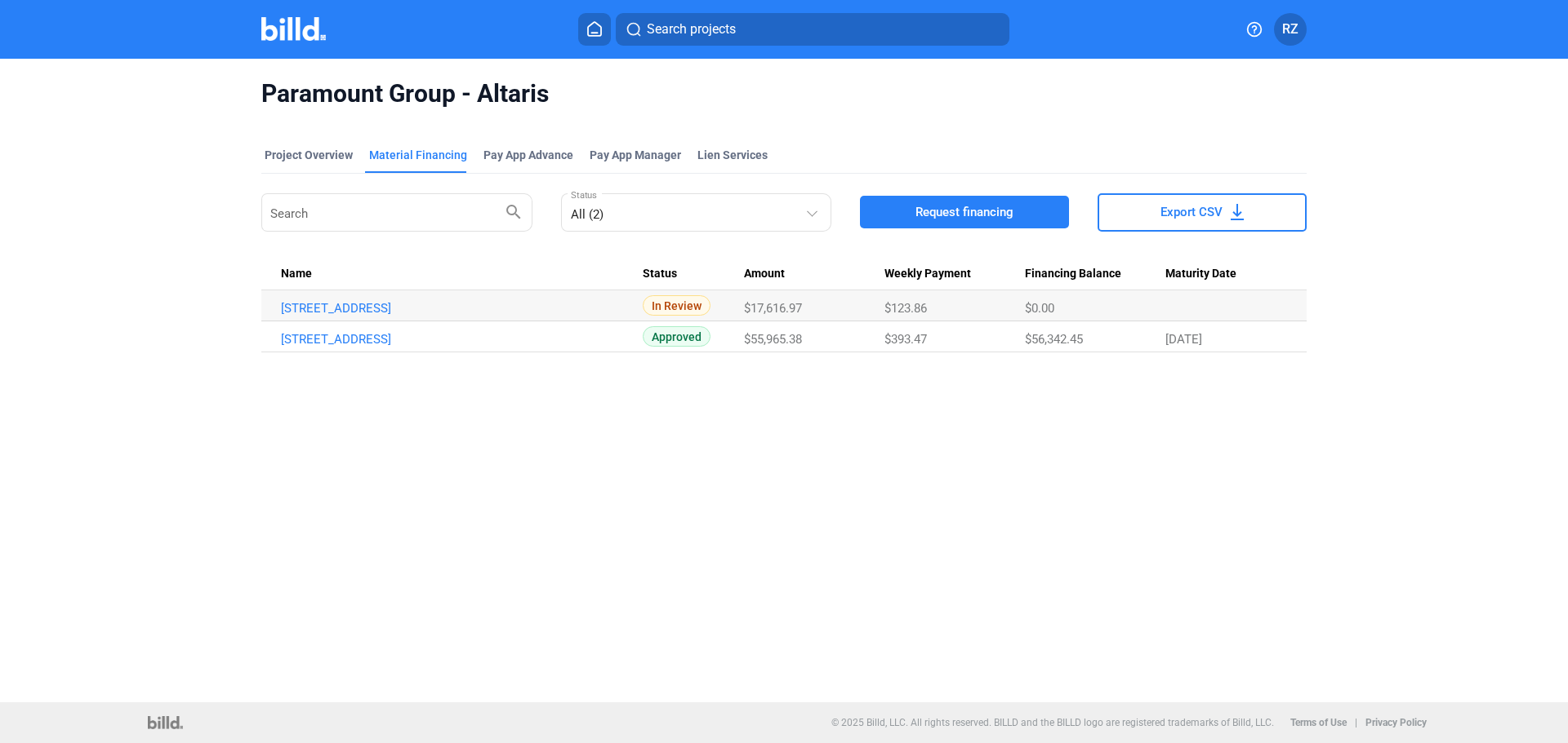
click at [289, 37] on img at bounding box center [293, 29] width 65 height 24
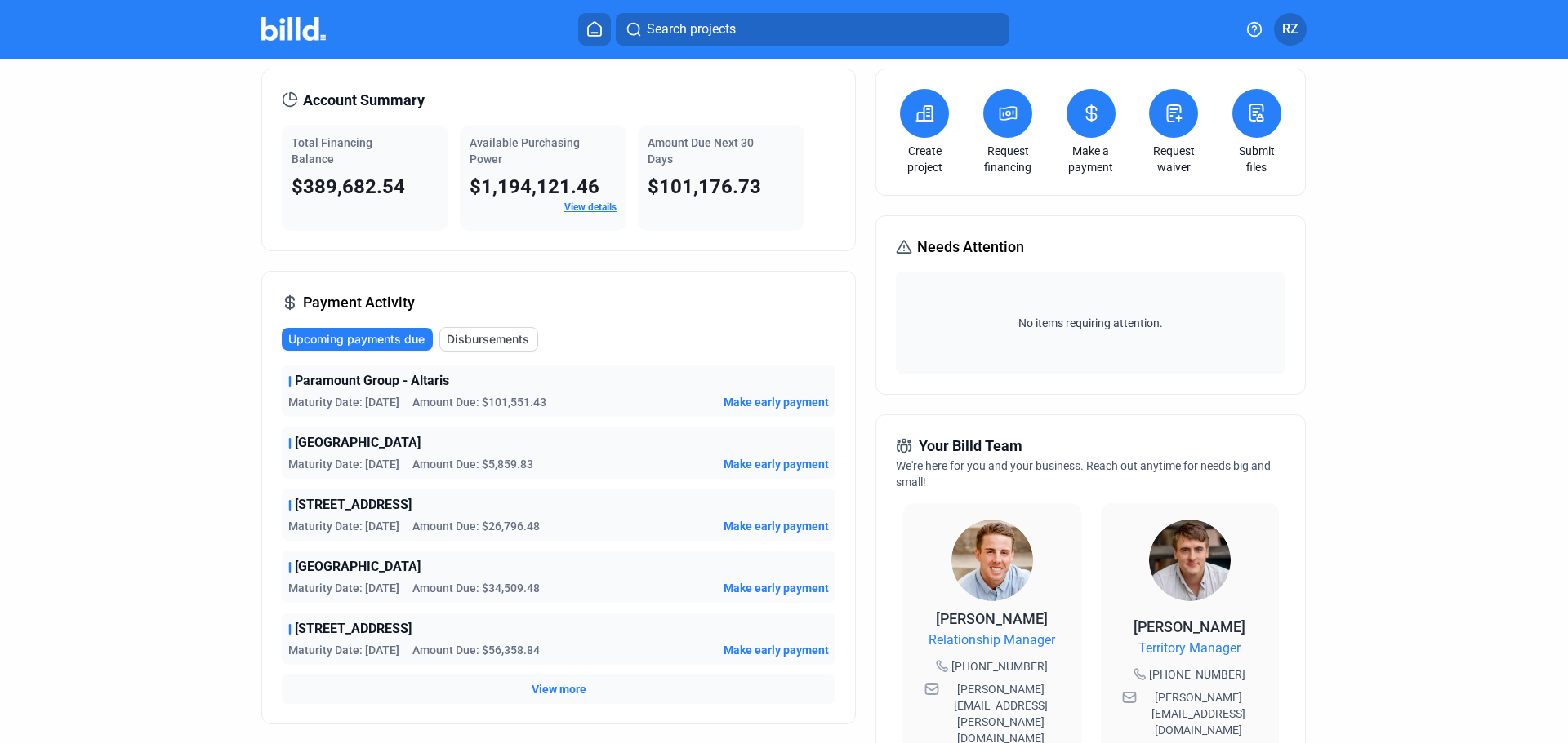
scroll to position [82, 0]
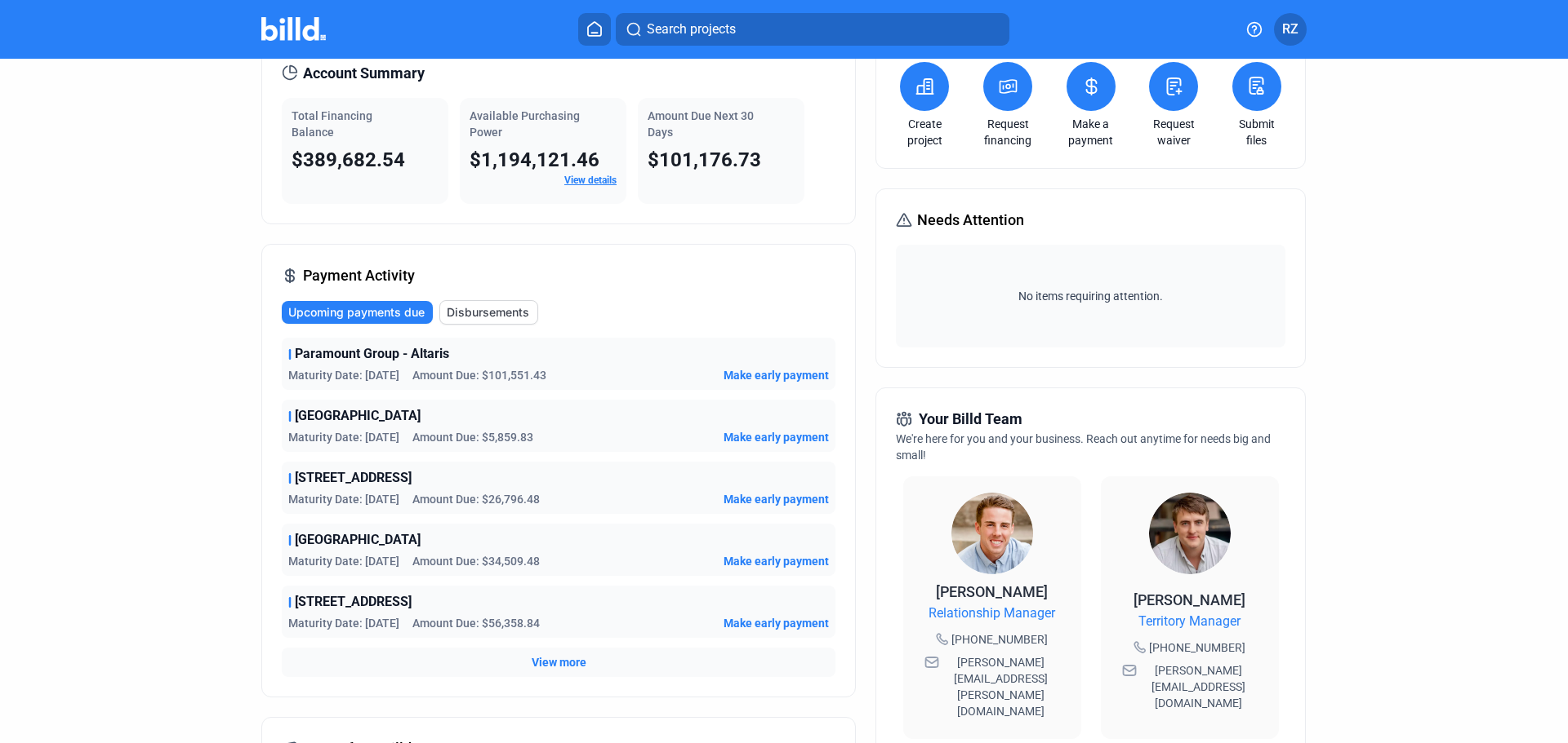
click at [562, 672] on div "View more" at bounding box center [558, 663] width 553 height 30
click at [562, 665] on span "View more" at bounding box center [558, 662] width 55 height 17
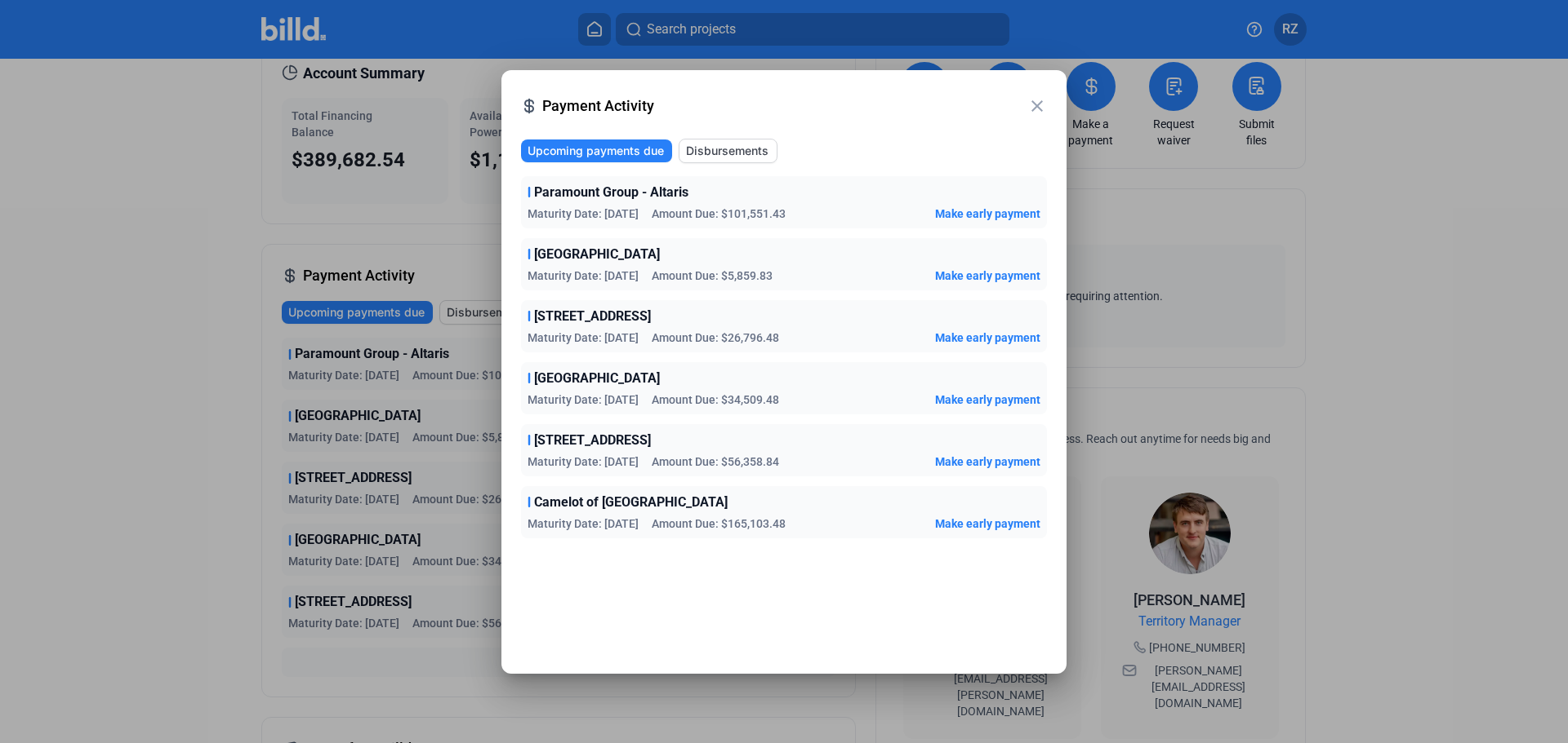
drag, startPoint x: 609, startPoint y: 210, endPoint x: 654, endPoint y: 209, distance: 45.0
click at [654, 209] on div "Maturity Date: [DATE] Amount Due: $101,551.43" at bounding box center [657, 214] width 258 height 17
click at [612, 209] on span "Maturity Date: [DATE]" at bounding box center [583, 214] width 111 height 17
click at [1039, 100] on mat-icon "close" at bounding box center [1037, 106] width 19 height 19
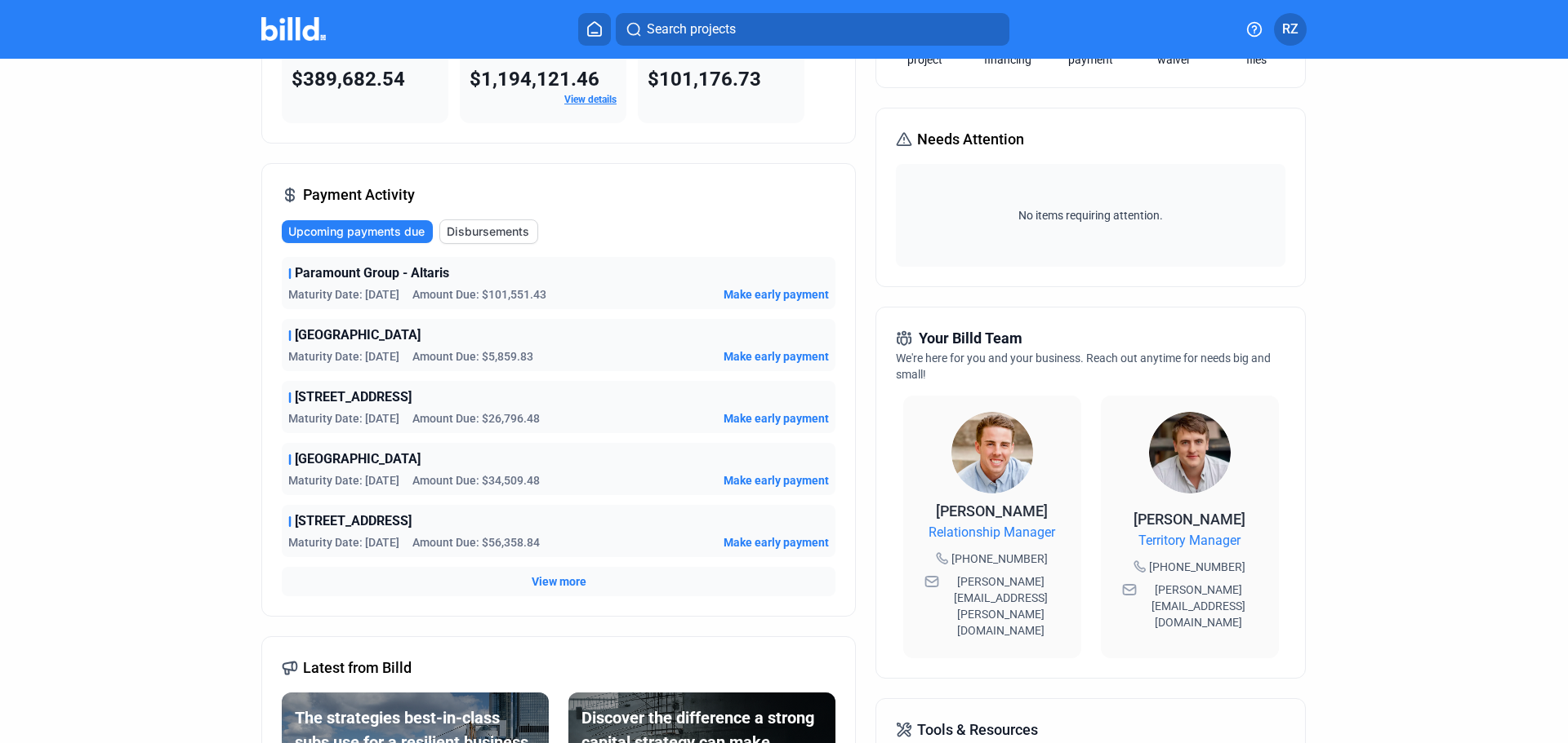
scroll to position [0, 0]
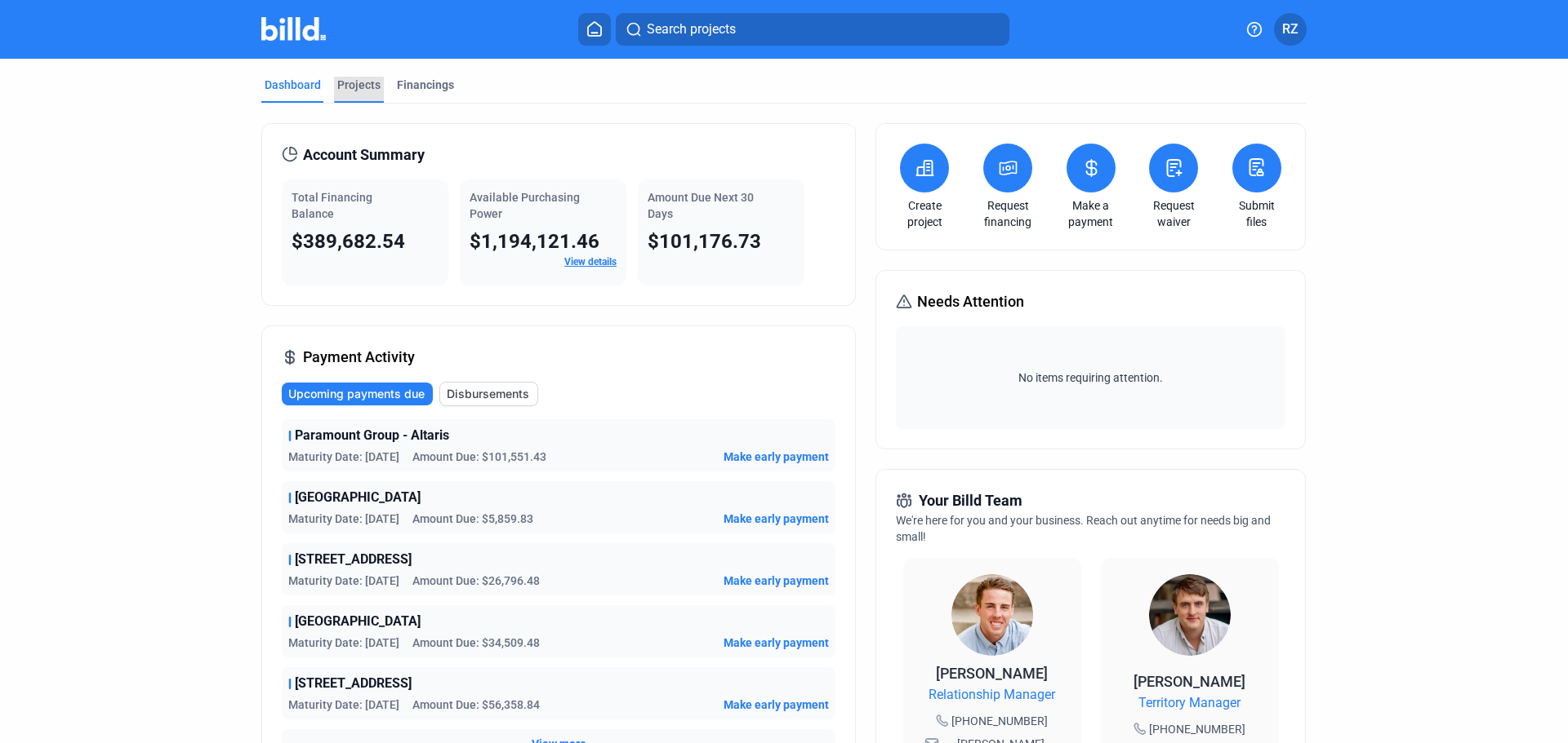
click at [342, 79] on div "Projects" at bounding box center [359, 85] width 44 height 17
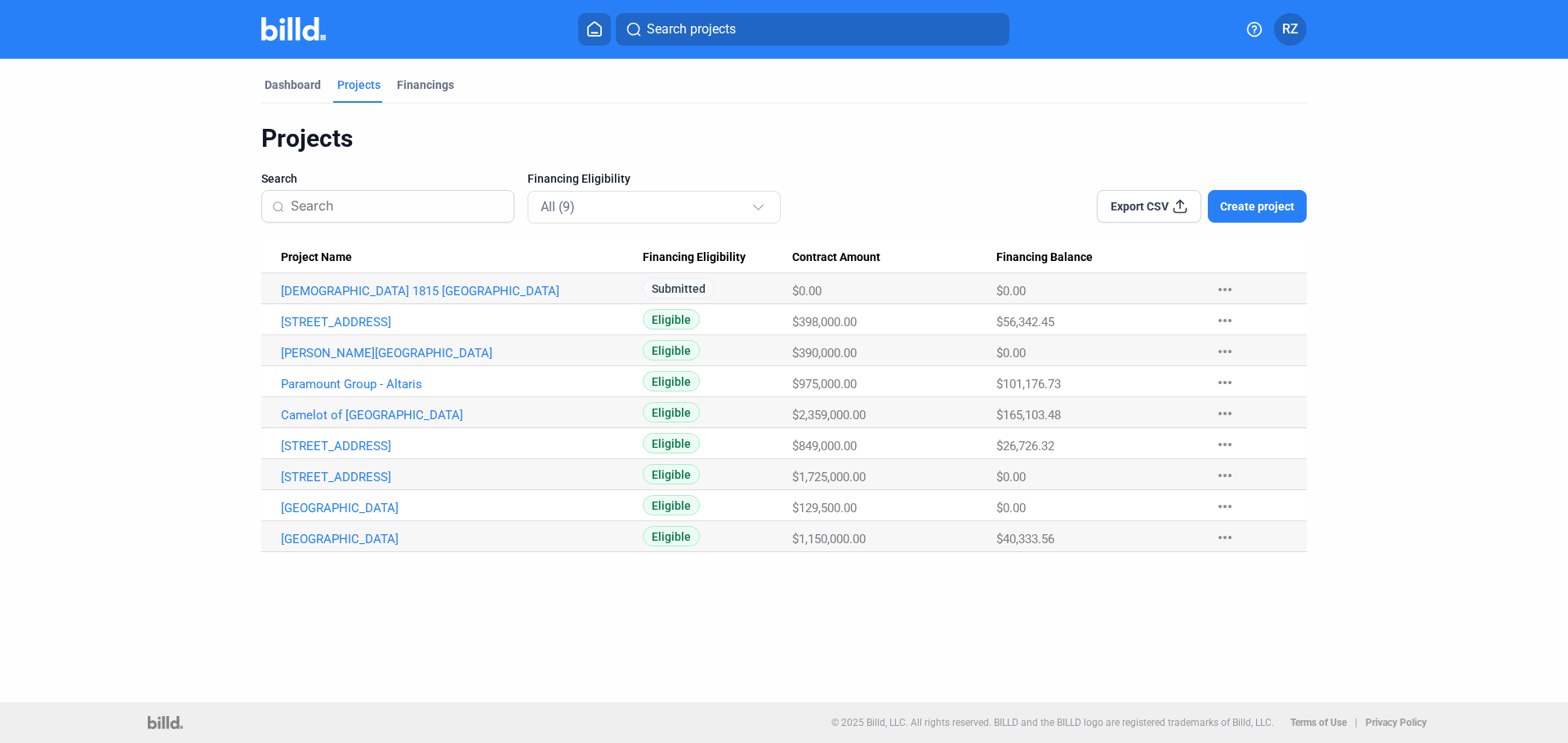
drag, startPoint x: 998, startPoint y: 535, endPoint x: 1109, endPoint y: 542, distance: 111.2
click at [1109, 542] on div "$40,333.56" at bounding box center [1098, 539] width 202 height 15
click at [1054, 532] on span "$40,333.56" at bounding box center [1025, 539] width 58 height 15
click at [1005, 448] on span "$26,726.32" at bounding box center [1025, 446] width 58 height 15
drag, startPoint x: 1005, startPoint y: 537, endPoint x: 1081, endPoint y: 540, distance: 76.1
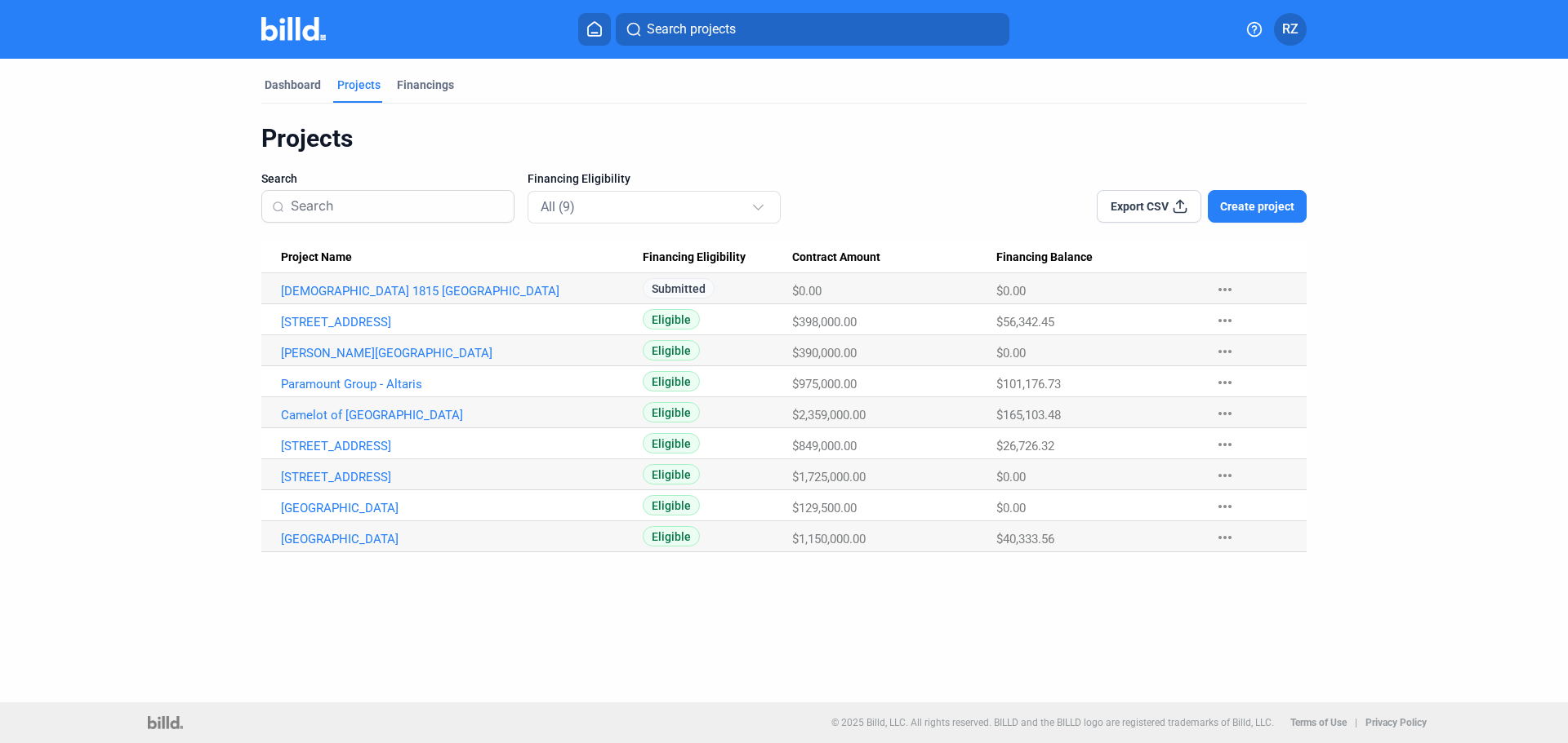
click at [1081, 540] on div "$40,333.56" at bounding box center [1098, 539] width 202 height 15
click at [1032, 539] on span "$40,333.56" at bounding box center [1025, 539] width 58 height 15
